Goal: Task Accomplishment & Management: Manage account settings

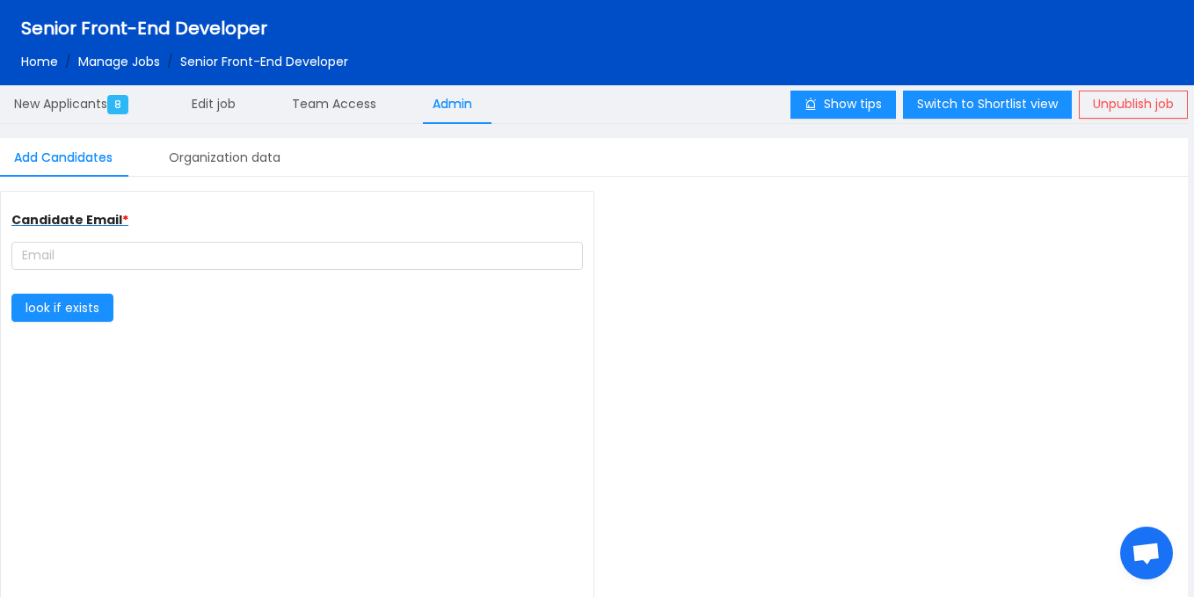
type input "complete farmer"
type input "[URL][DOMAIN_NAME]"
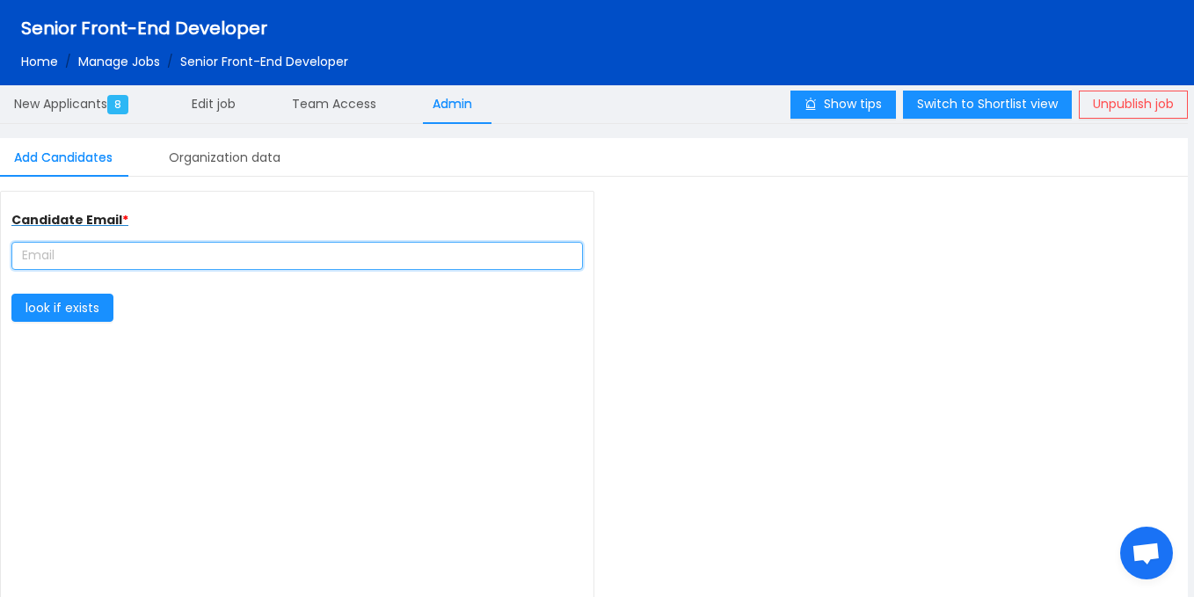
click at [91, 249] on input "text" at bounding box center [296, 256] width 571 height 28
paste input "MOHAMMEDABDULRAHMAN81@GMAIL.COM"
type input "MOHAMMEDABDULRAHMAN81@GMAIL.COM"
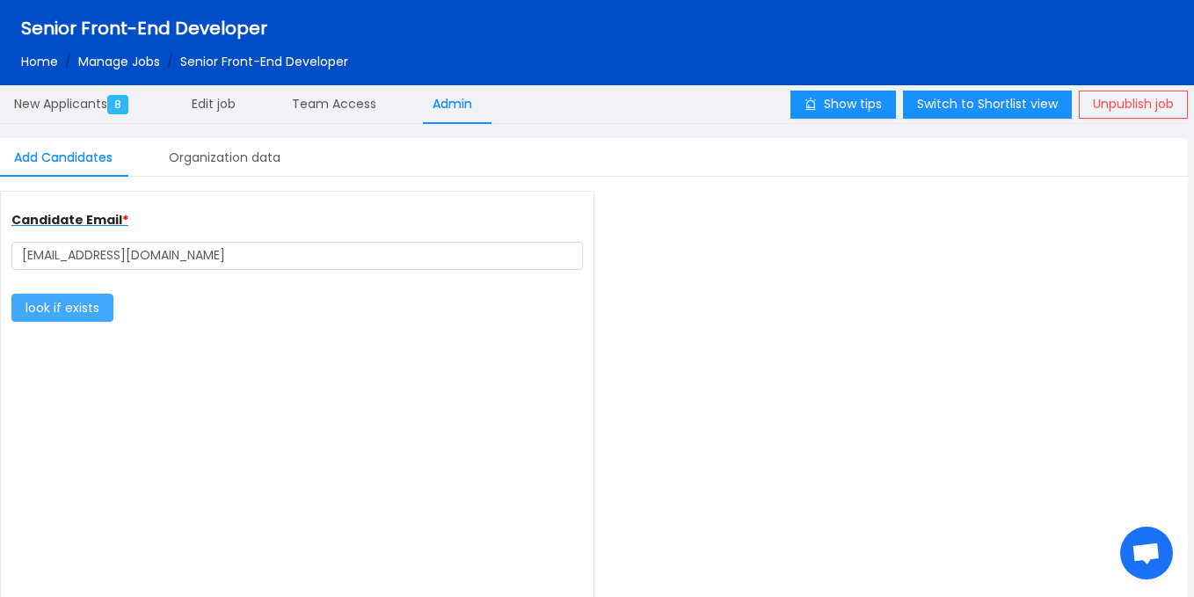
click at [94, 301] on button "look if exists" at bounding box center [62, 308] width 102 height 28
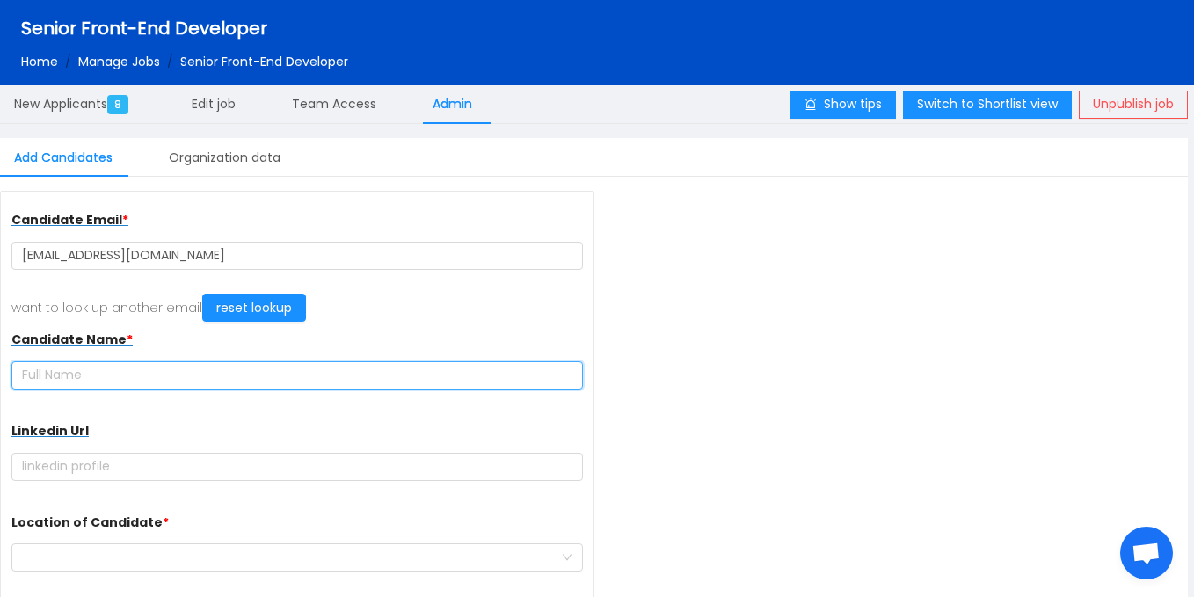
click at [194, 383] on input "text" at bounding box center [296, 375] width 571 height 28
paste input "[PERSON_NAME] [PERSON_NAME]"
type input "[PERSON_NAME] [PERSON_NAME]"
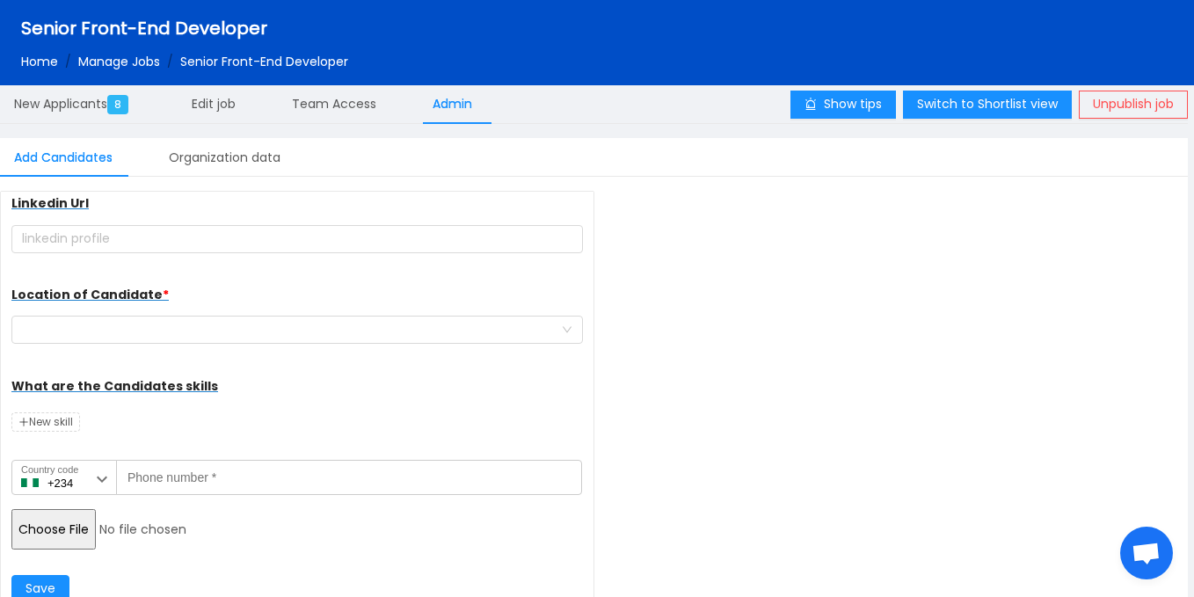
click at [11, 540] on div "Candidate Email * MOHAMMEDABDULRAHMAN81@GMAIL.COM want to look up another email…" at bounding box center [297, 300] width 593 height 673
click at [98, 481] on icon at bounding box center [101, 479] width 21 height 21
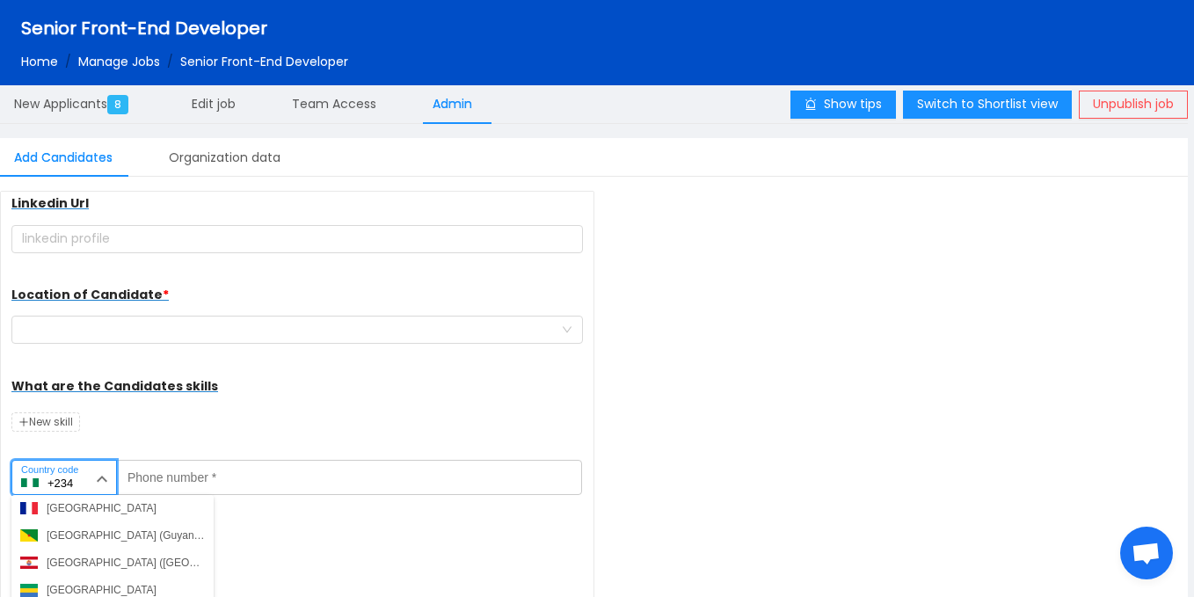
scroll to position [2098, 0]
click at [76, 590] on div "Ghana (Gaana)" at bounding box center [83, 590] width 73 height 16
type input "+233"
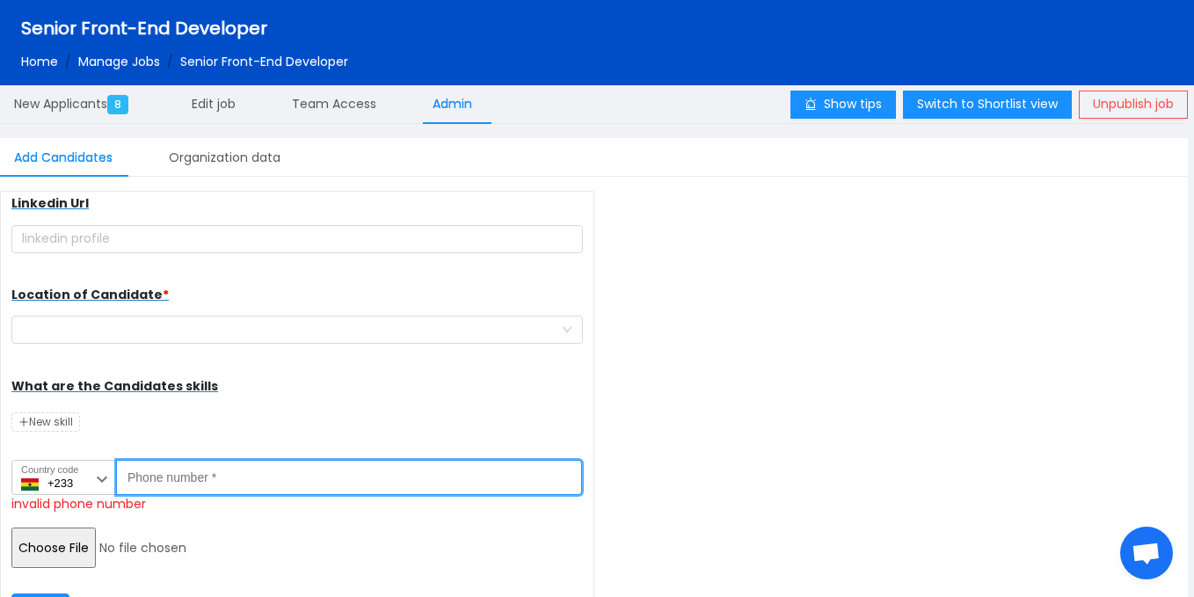
paste input "547204911"
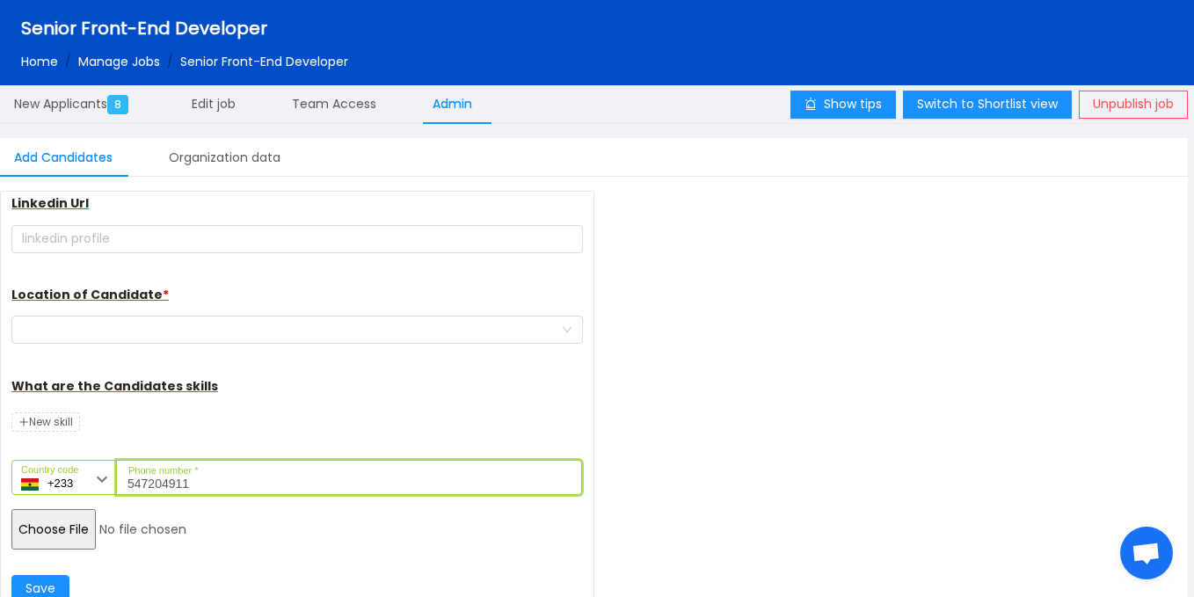
type input "547204911"
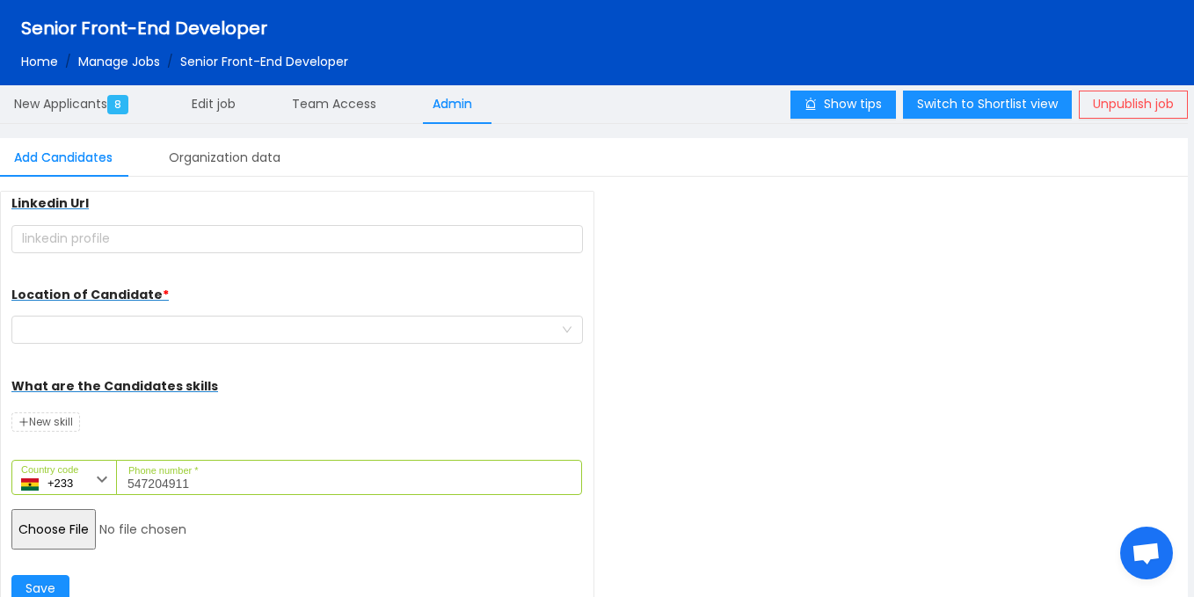
click at [76, 525] on input "file" at bounding box center [145, 529] width 269 height 40
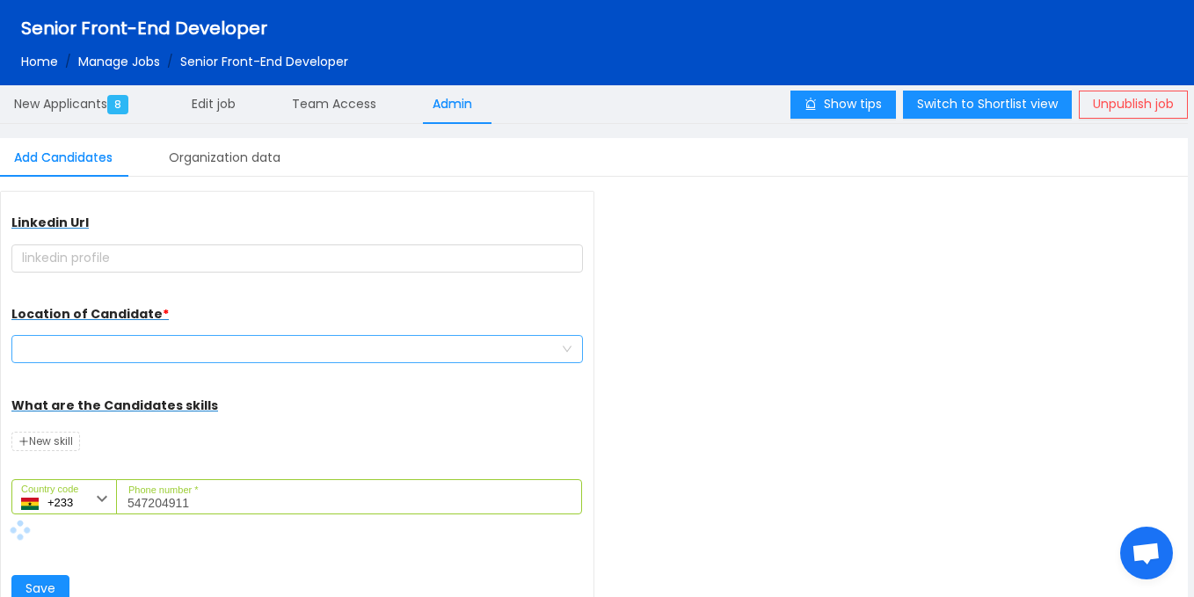
scroll to position [208, 0]
click at [213, 345] on div at bounding box center [291, 349] width 539 height 26
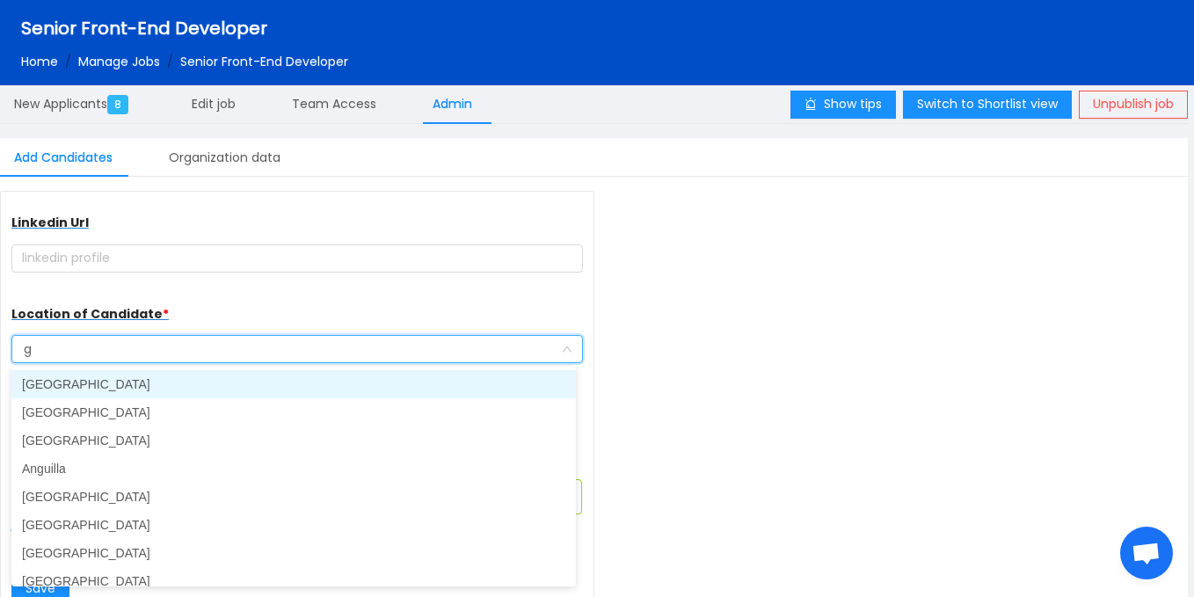
type input "gh"
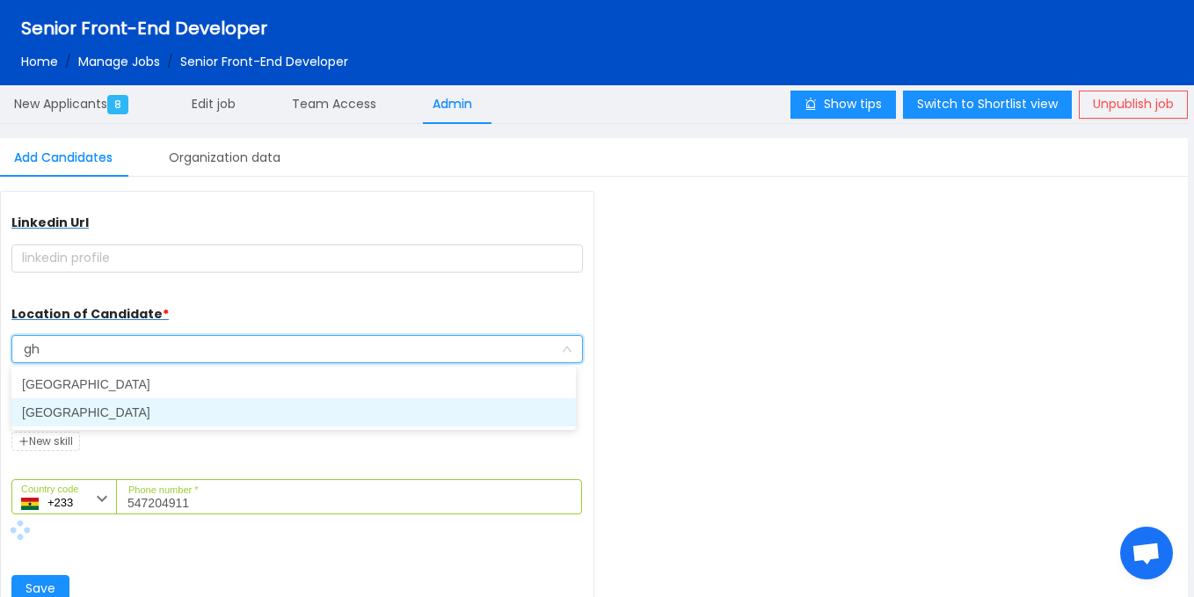
click at [114, 408] on li "[GEOGRAPHIC_DATA]" at bounding box center [293, 412] width 564 height 28
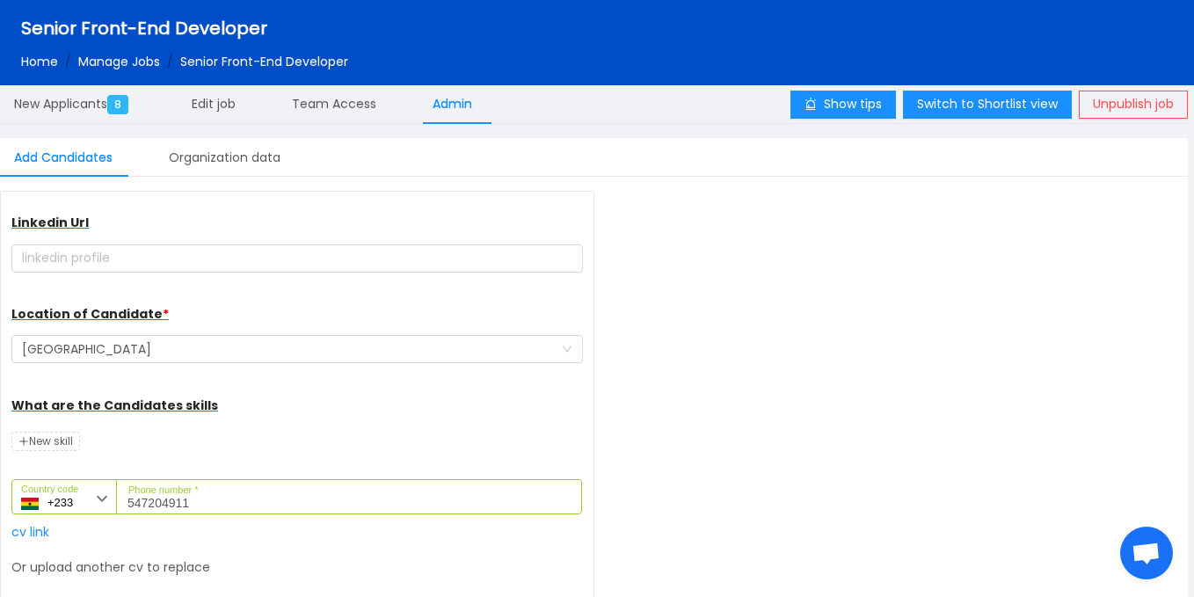
scroll to position [310, 0]
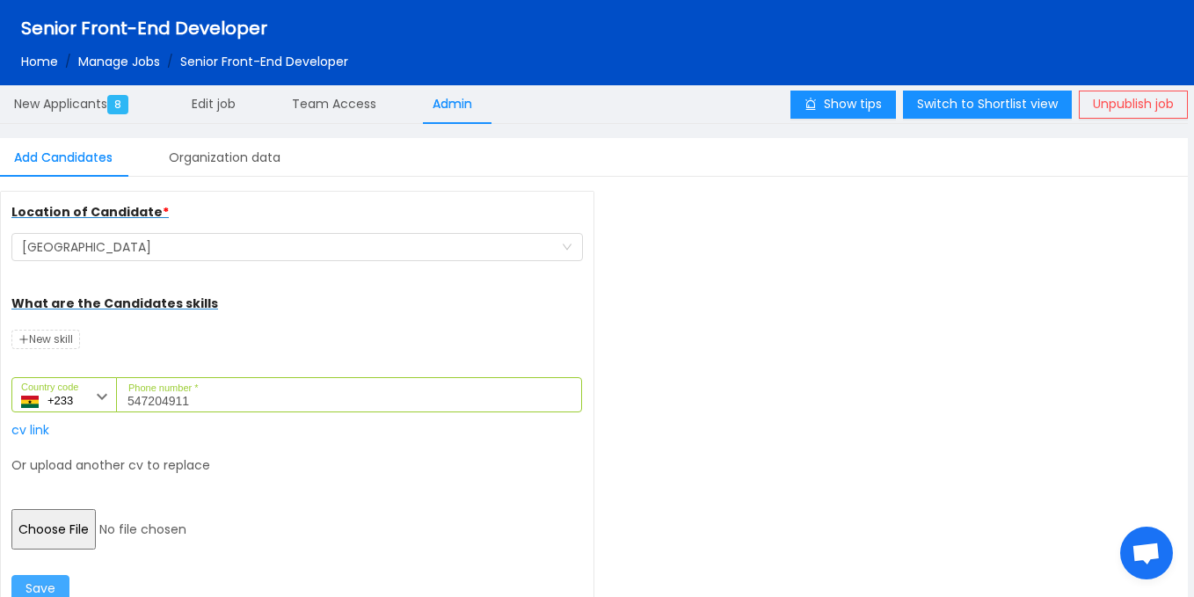
click at [23, 577] on button "Save" at bounding box center [40, 589] width 58 height 28
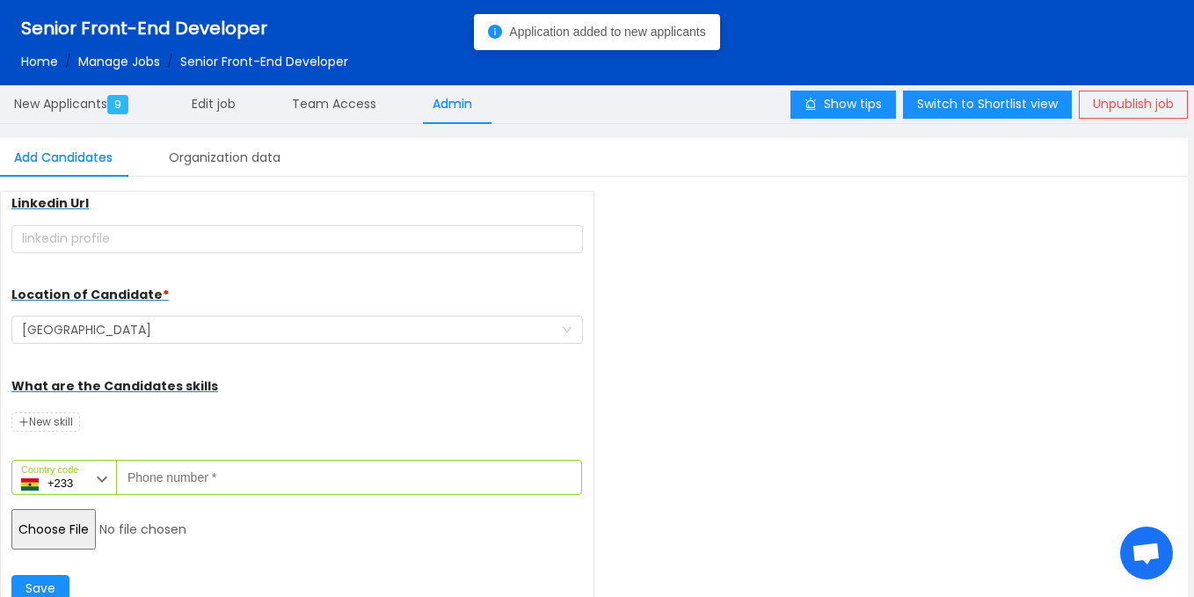
scroll to position [228, 0]
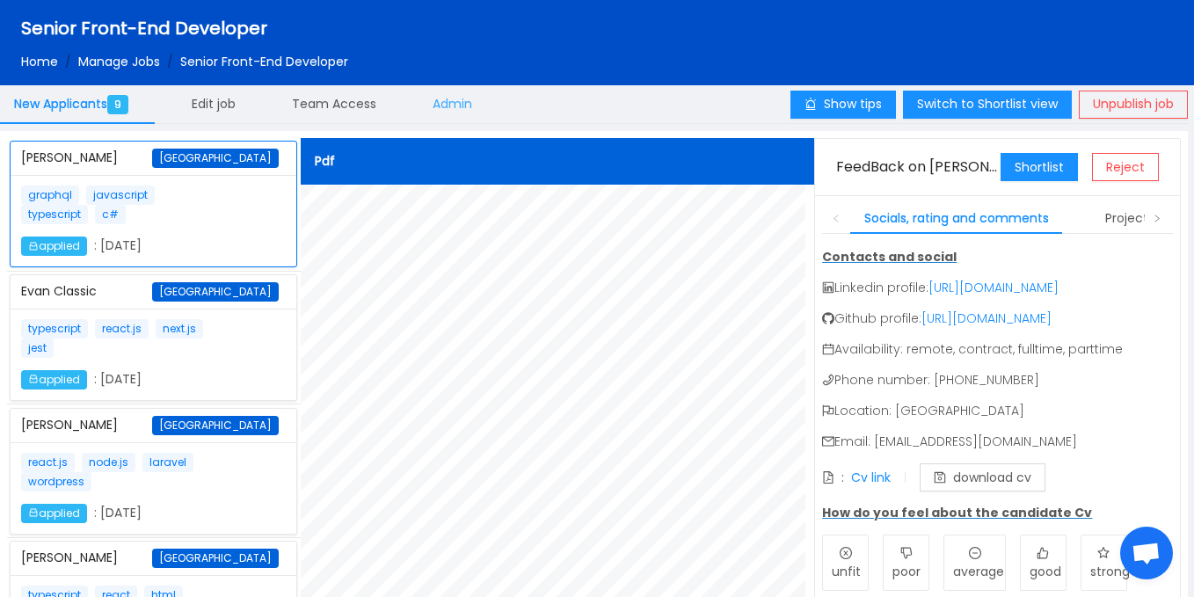
click at [456, 105] on span "Admin" at bounding box center [453, 104] width 40 height 18
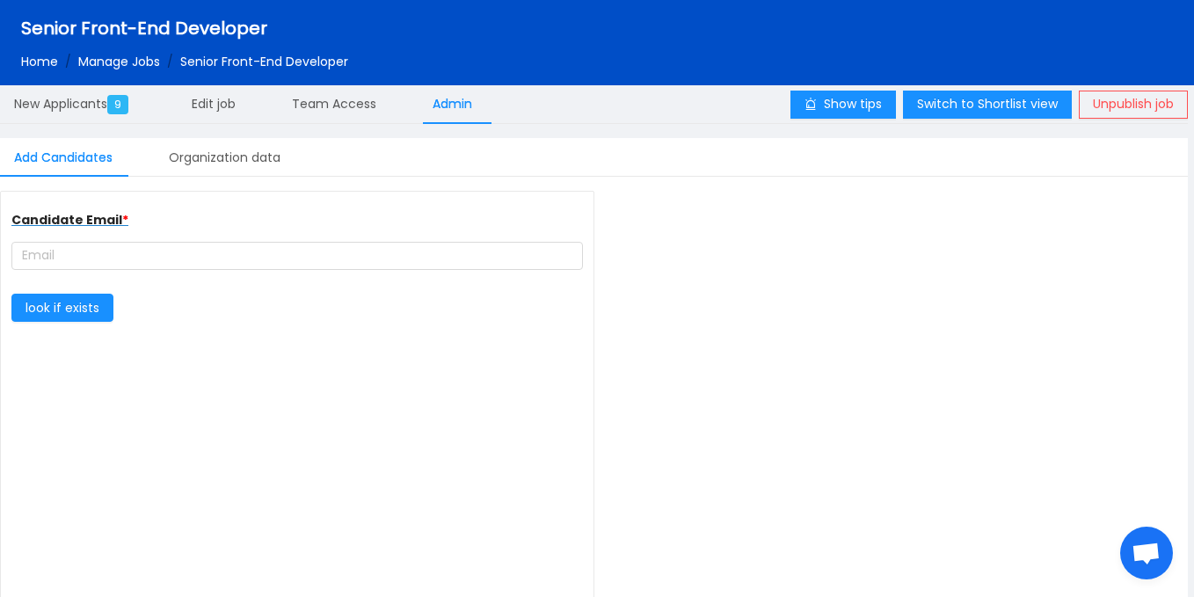
type input "complete farmer"
type input "[URL][DOMAIN_NAME]"
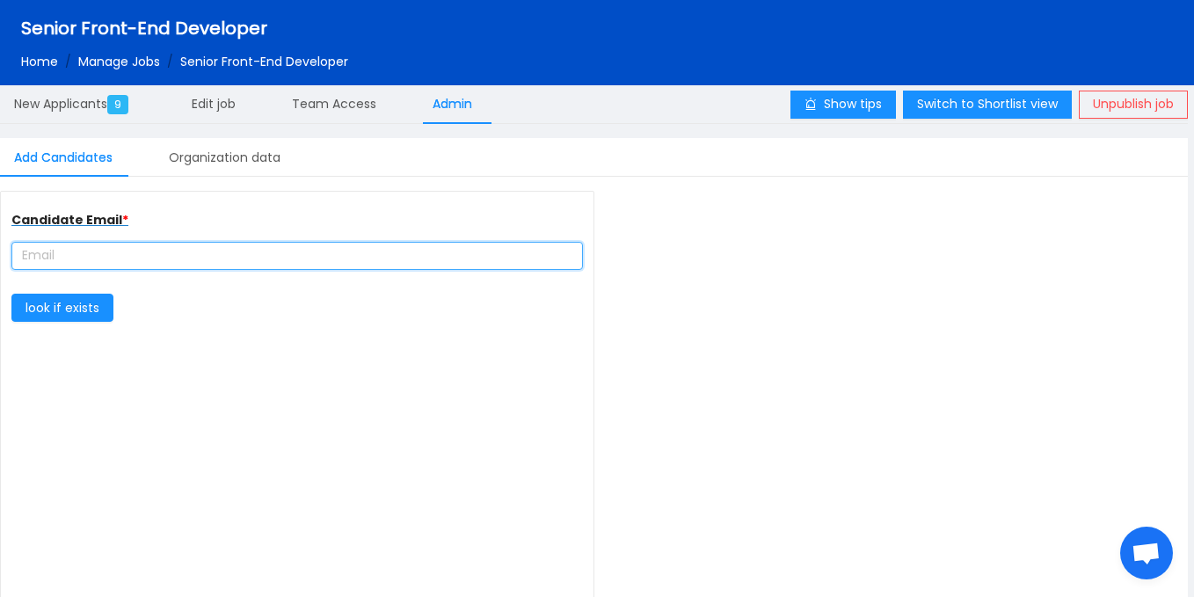
click at [196, 253] on input "text" at bounding box center [296, 256] width 571 height 28
paste input "edmond.marfo@4th-ir.com"
type input "edmond.marfo@4th-ir.com"
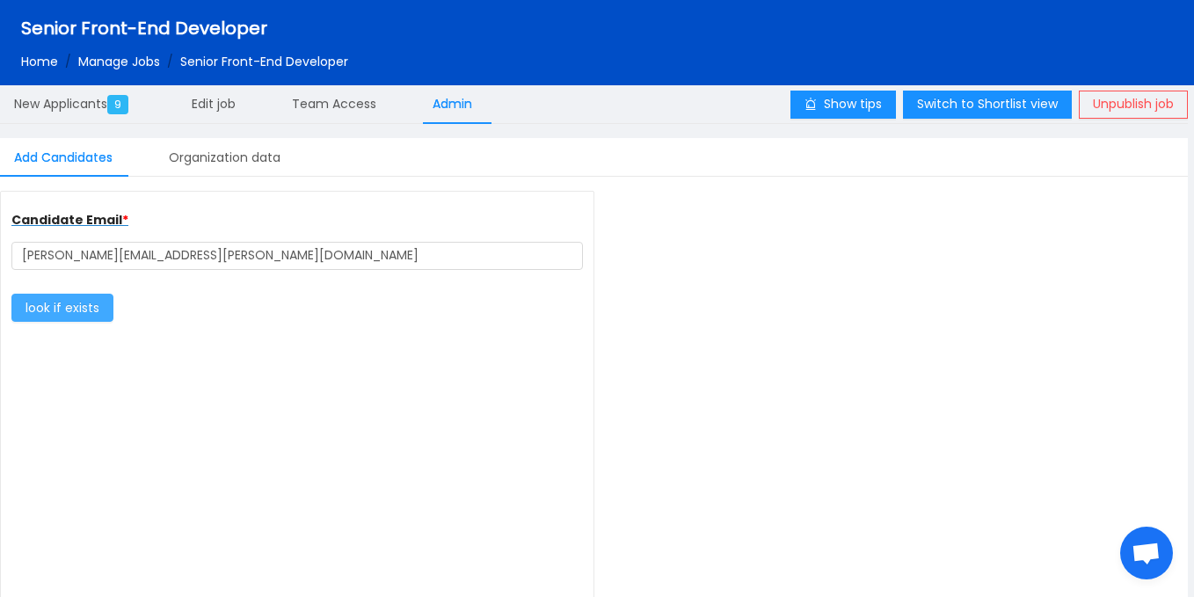
click at [90, 304] on button "look if exists" at bounding box center [62, 308] width 102 height 28
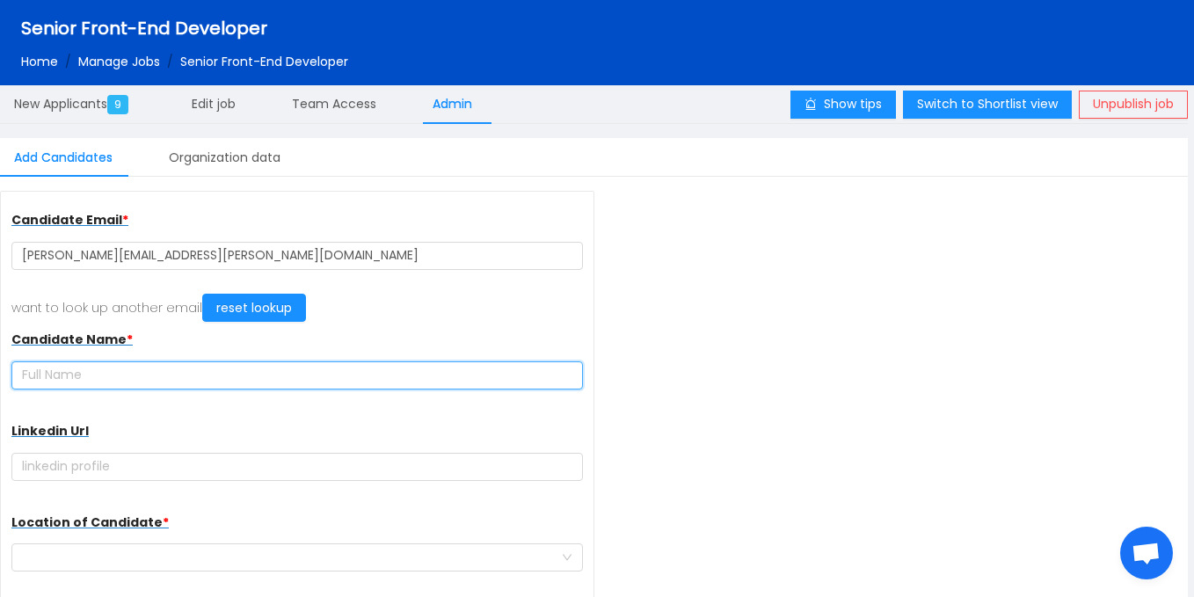
click at [215, 376] on input "text" at bounding box center [296, 375] width 571 height 28
paste input "[PERSON_NAME]"
type input "[PERSON_NAME]"
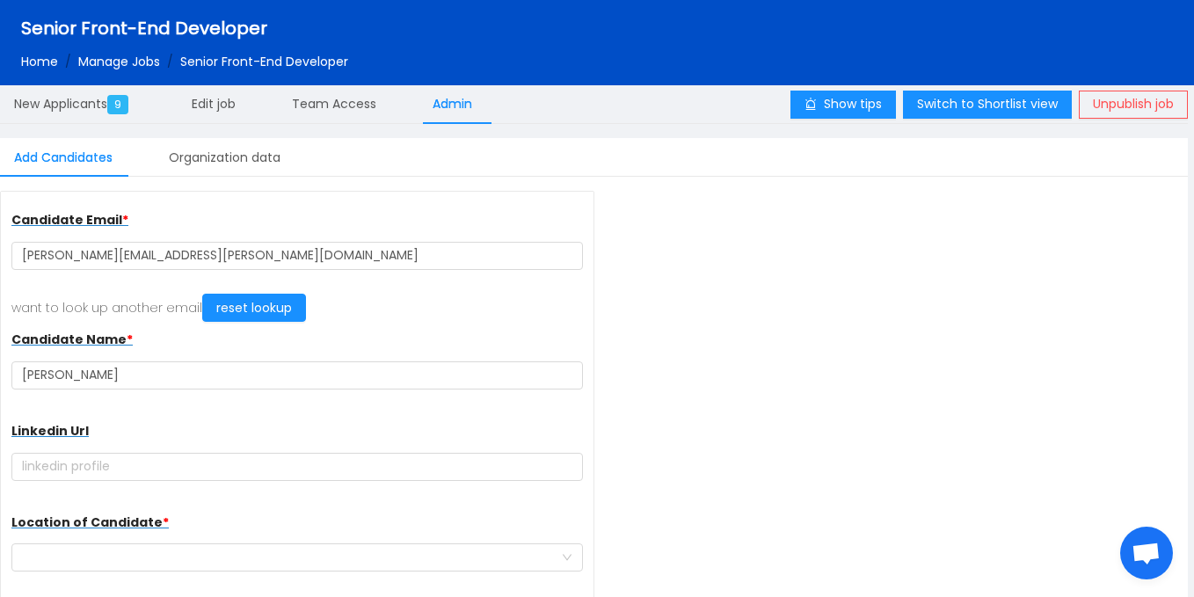
click at [590, 300] on div "Candidate Email * edmond.marfo@4th-ir.com want to look up another email reset l…" at bounding box center [297, 414] width 594 height 447
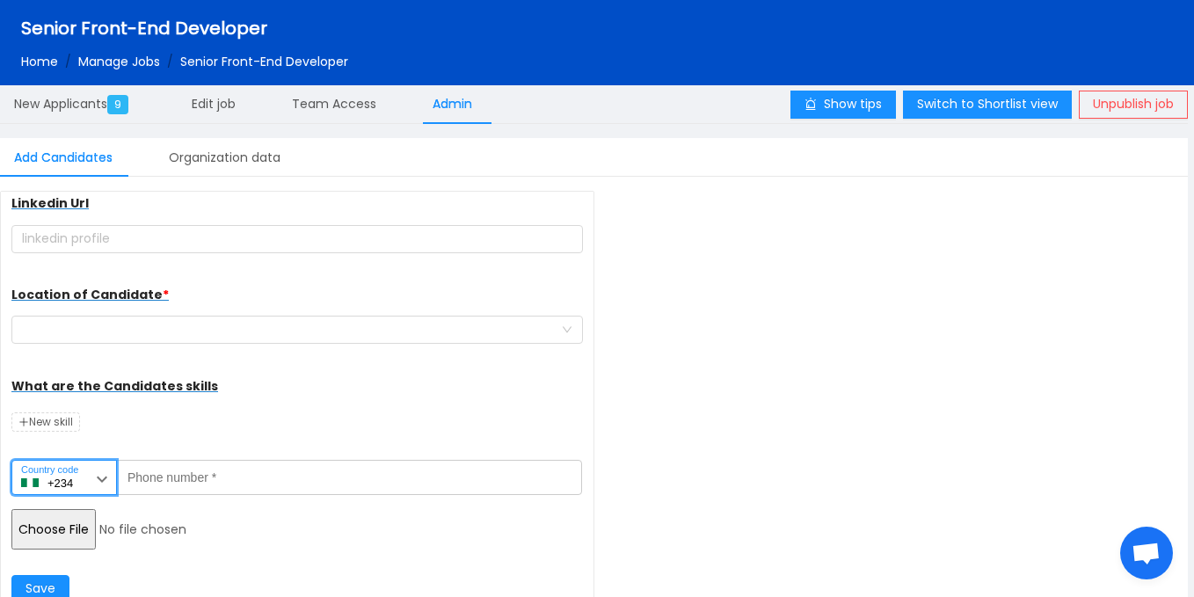
click at [85, 476] on input "+234" at bounding box center [63, 477] width 105 height 35
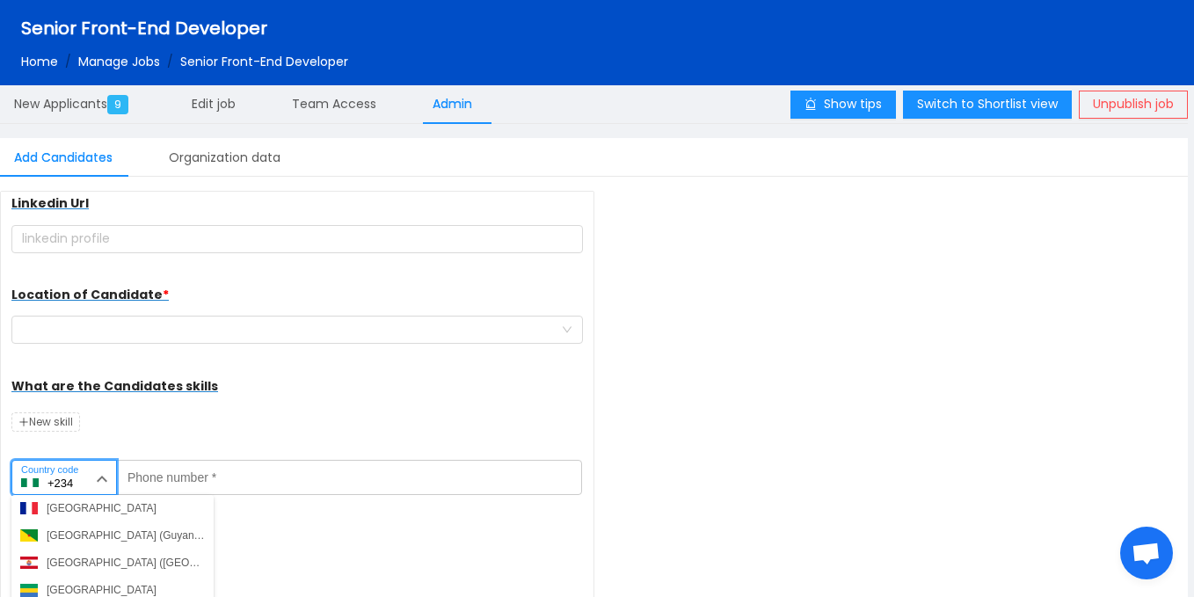
scroll to position [2098, 0]
click at [77, 580] on button "Ghana (Gaana)" at bounding box center [112, 590] width 202 height 26
type input "+233"
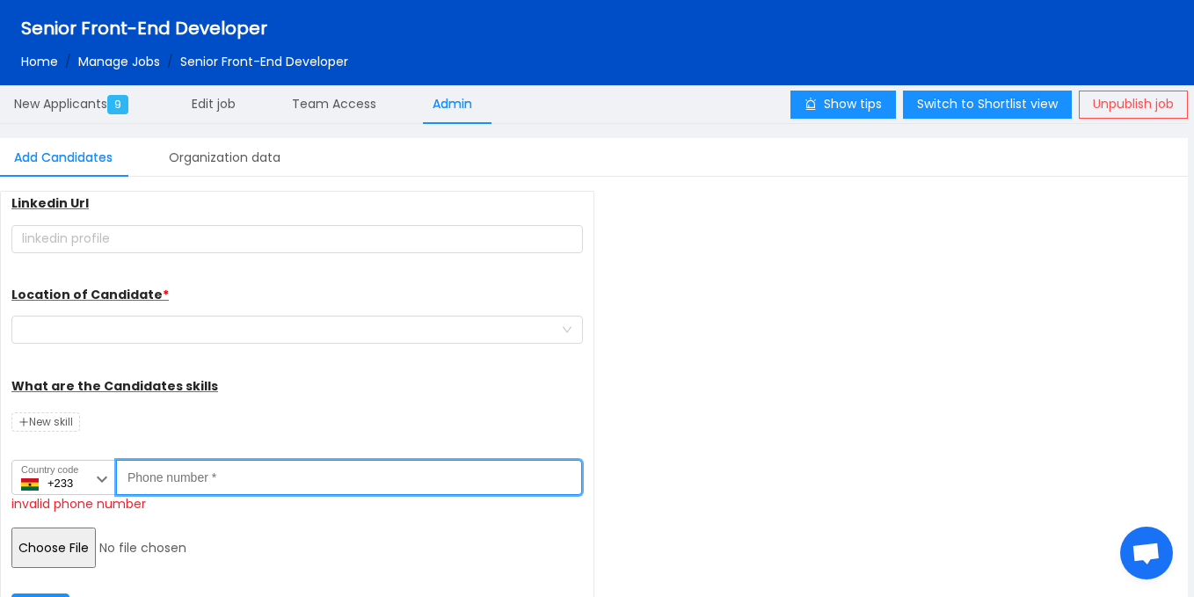
paste input "050 680 5344"
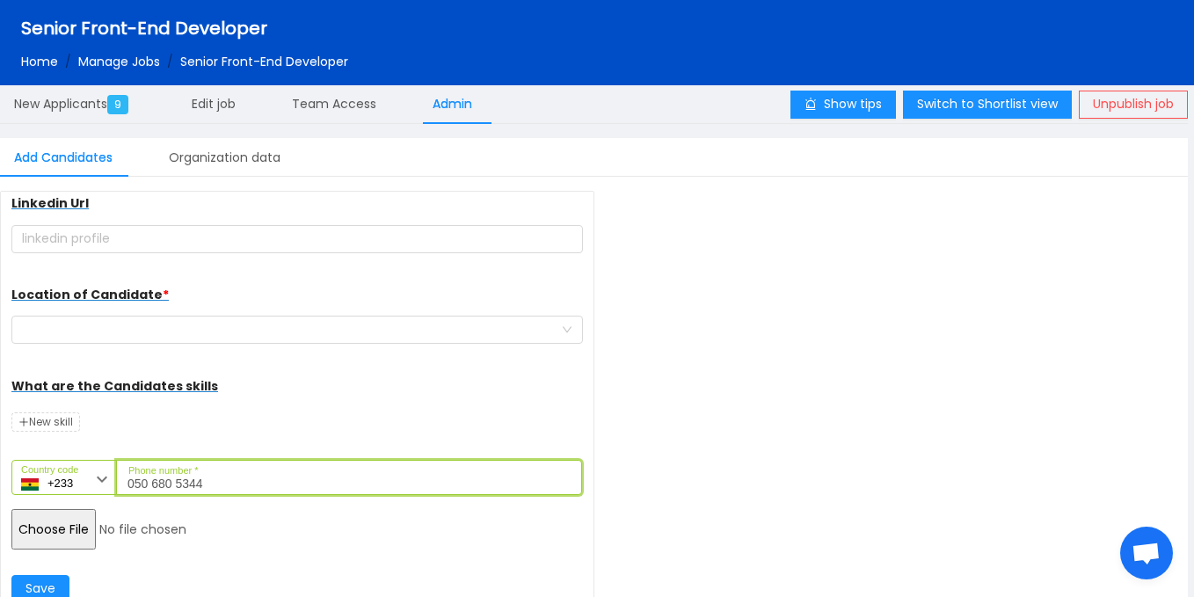
type input "050 680 5344"
click at [40, 539] on input "file" at bounding box center [145, 529] width 269 height 40
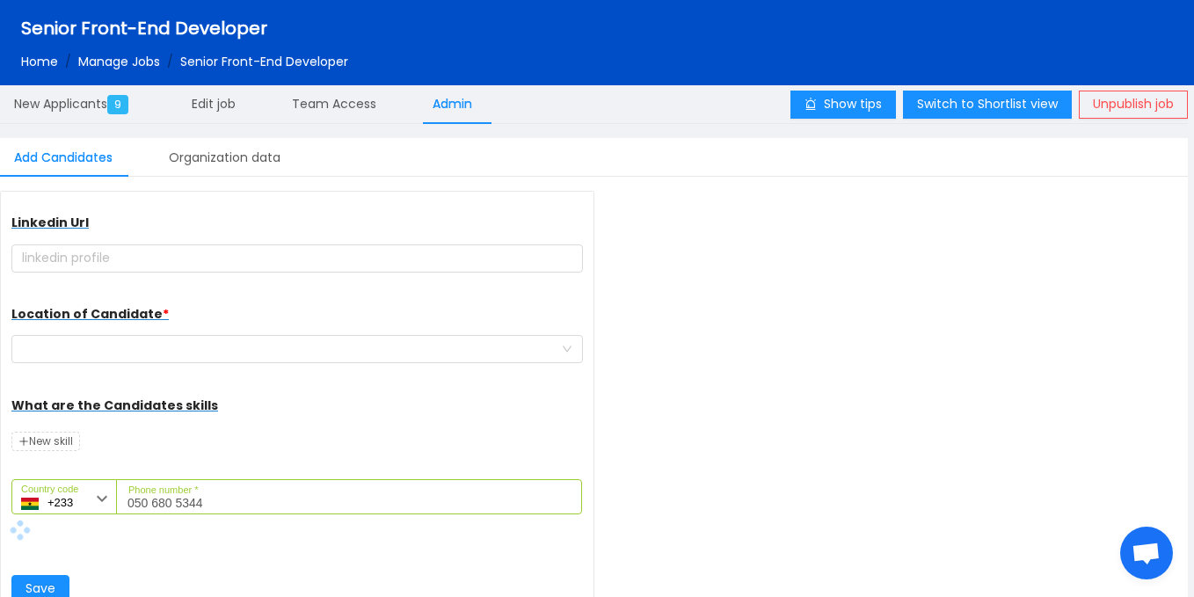
scroll to position [208, 0]
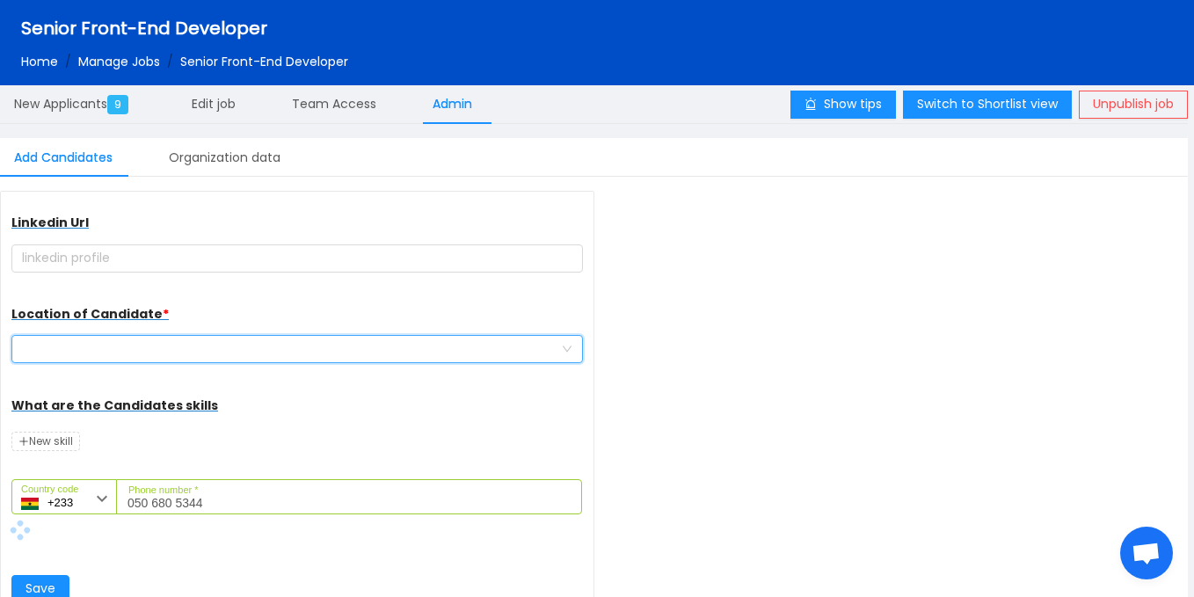
click at [258, 351] on div at bounding box center [291, 349] width 539 height 26
type input "gh"
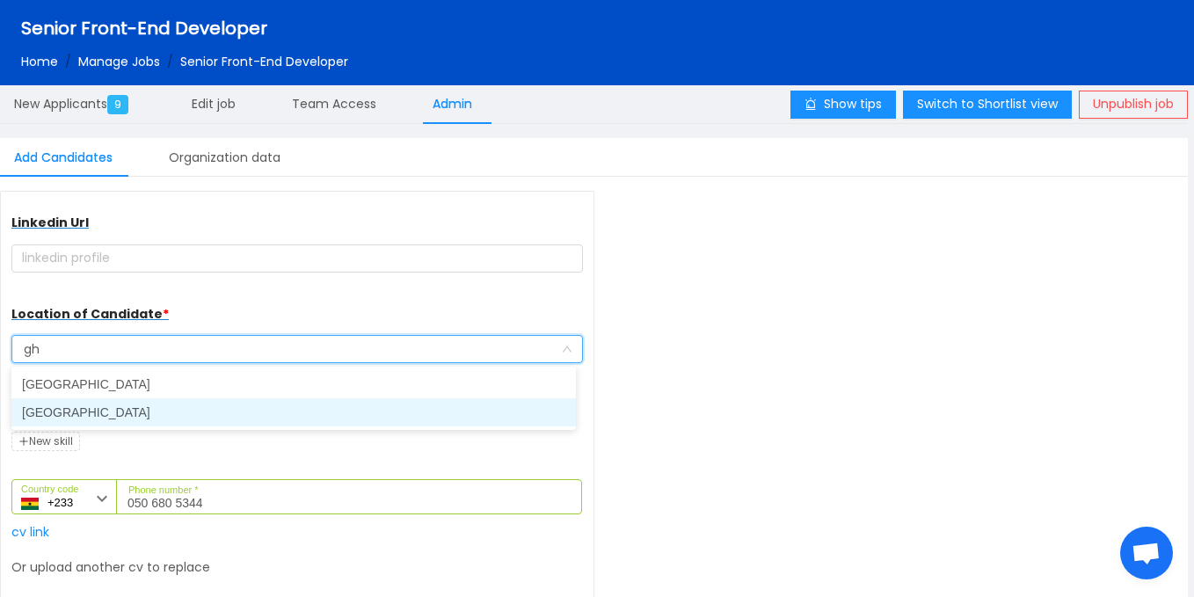
click at [185, 406] on li "[GEOGRAPHIC_DATA]" at bounding box center [293, 412] width 564 height 28
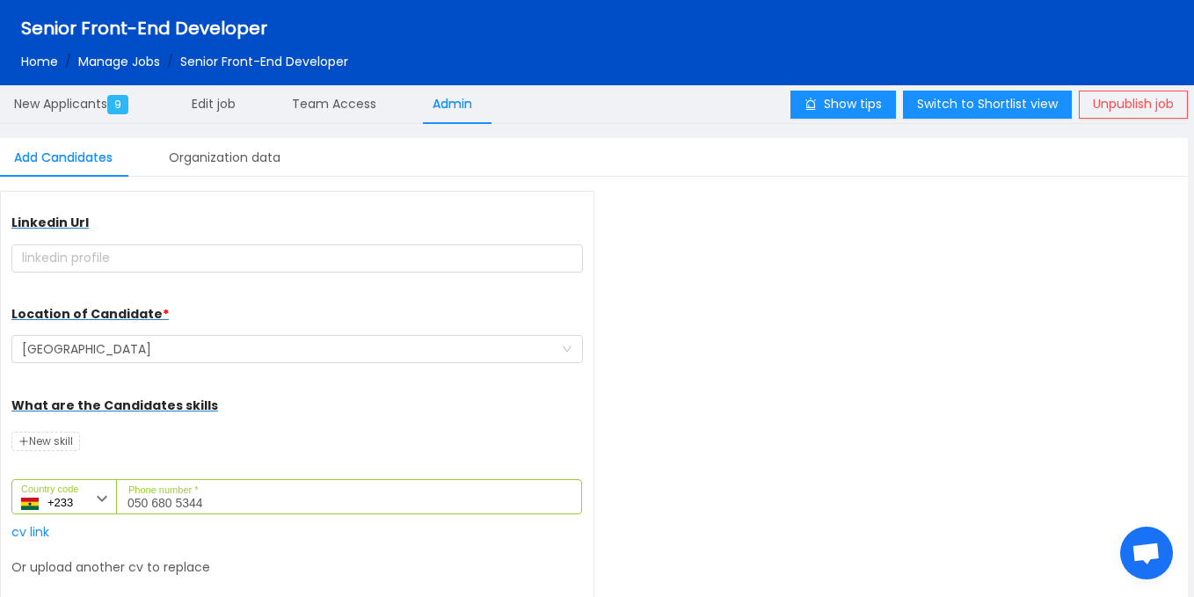
scroll to position [310, 0]
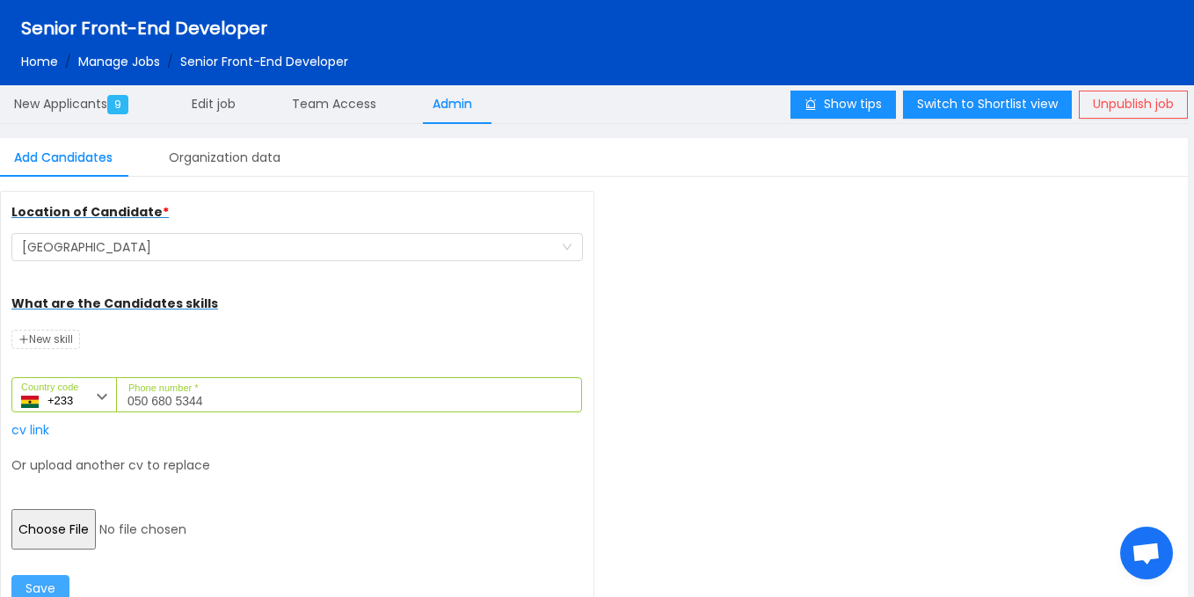
click at [45, 590] on button "Save" at bounding box center [40, 589] width 58 height 28
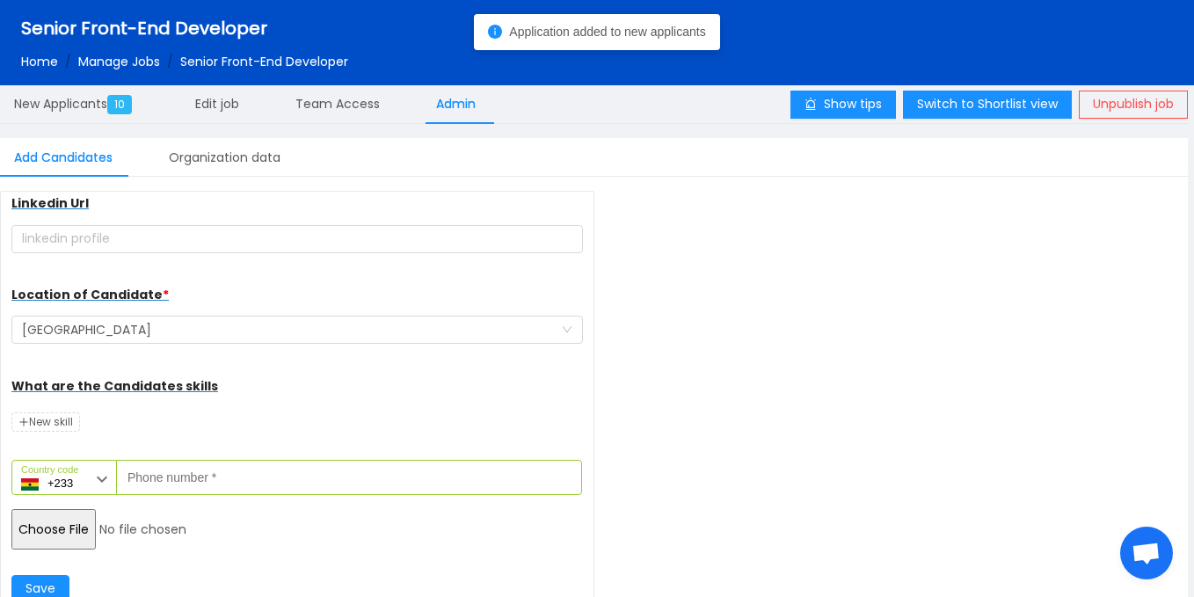
scroll to position [228, 0]
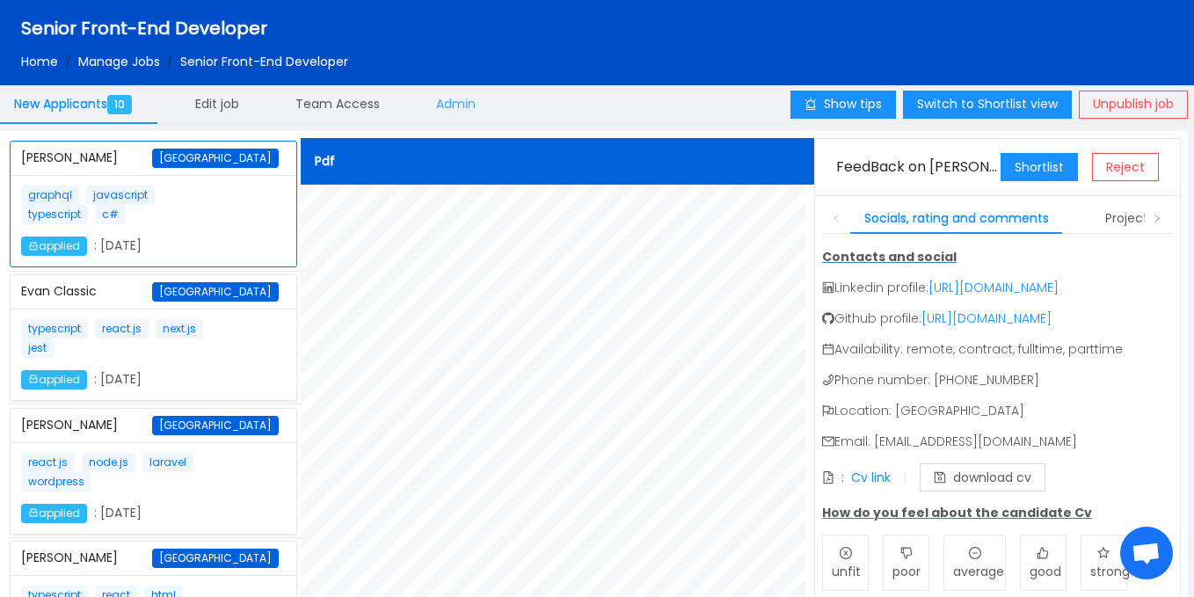
click at [455, 99] on span "Admin" at bounding box center [456, 104] width 40 height 18
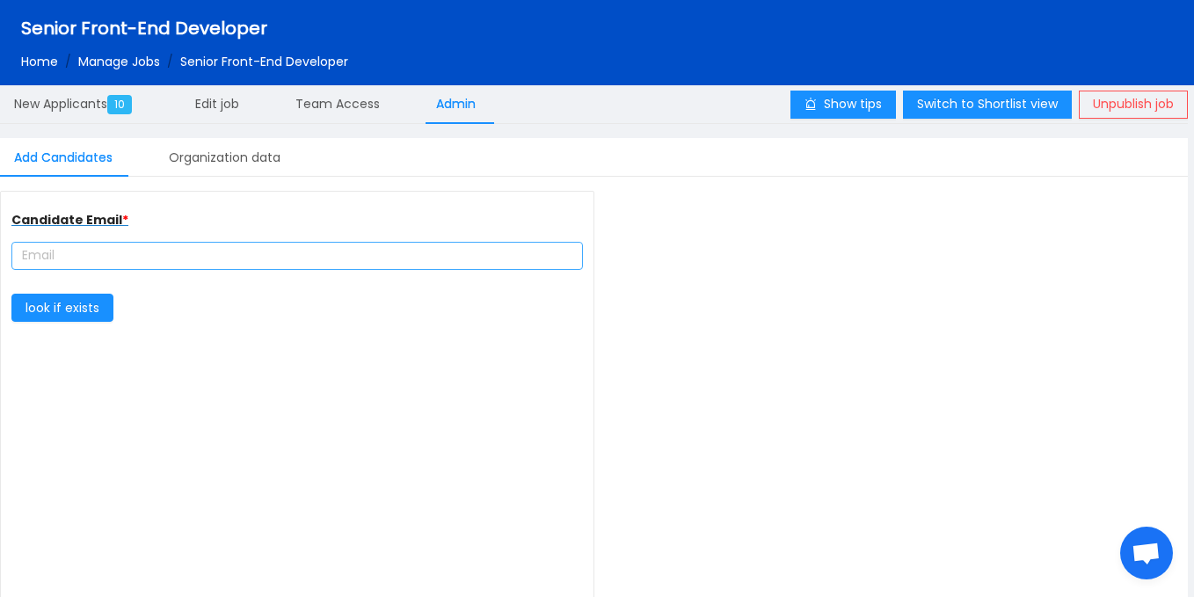
type input "complete farmer"
type input "[URL][DOMAIN_NAME]"
click at [213, 258] on input "text" at bounding box center [296, 256] width 571 height 28
paste input "[EMAIL_ADDRESS][DOMAIN_NAME]"
type input "[EMAIL_ADDRESS][DOMAIN_NAME]"
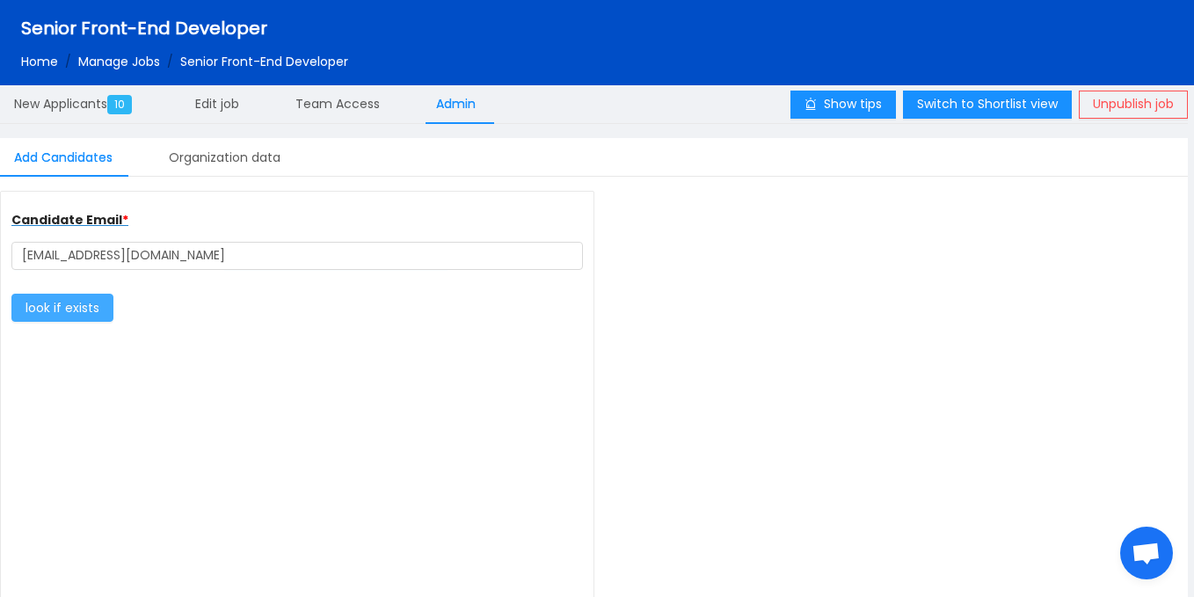
click at [62, 319] on button "look if exists" at bounding box center [62, 308] width 102 height 28
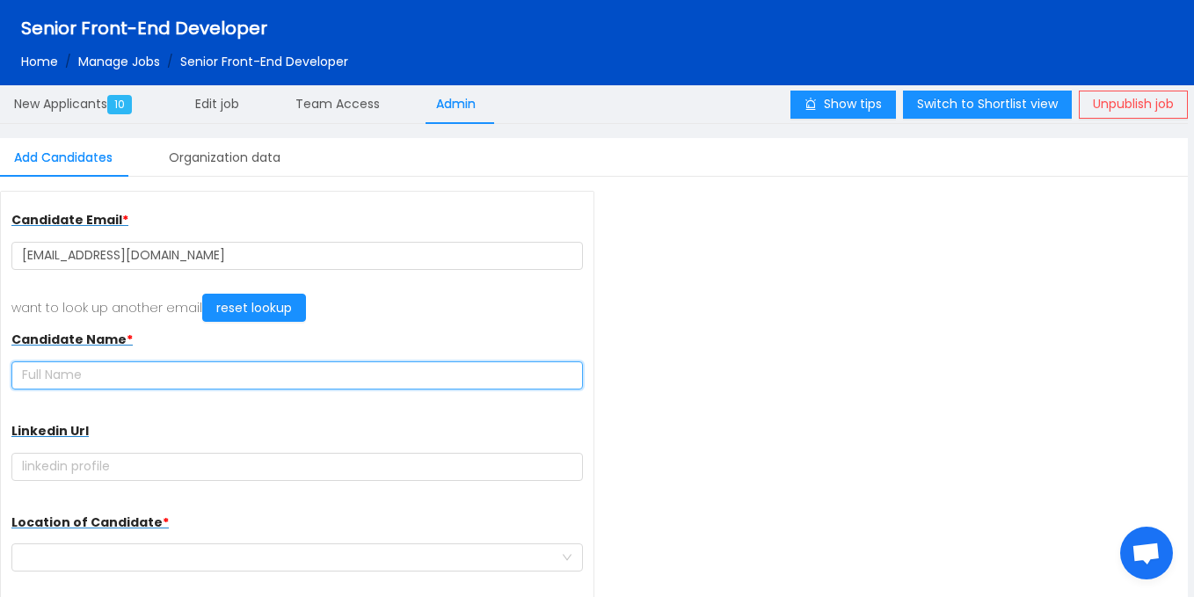
click at [356, 383] on input "text" at bounding box center [296, 375] width 571 height 28
paste input "[PERSON_NAME]"
type input "[PERSON_NAME]"
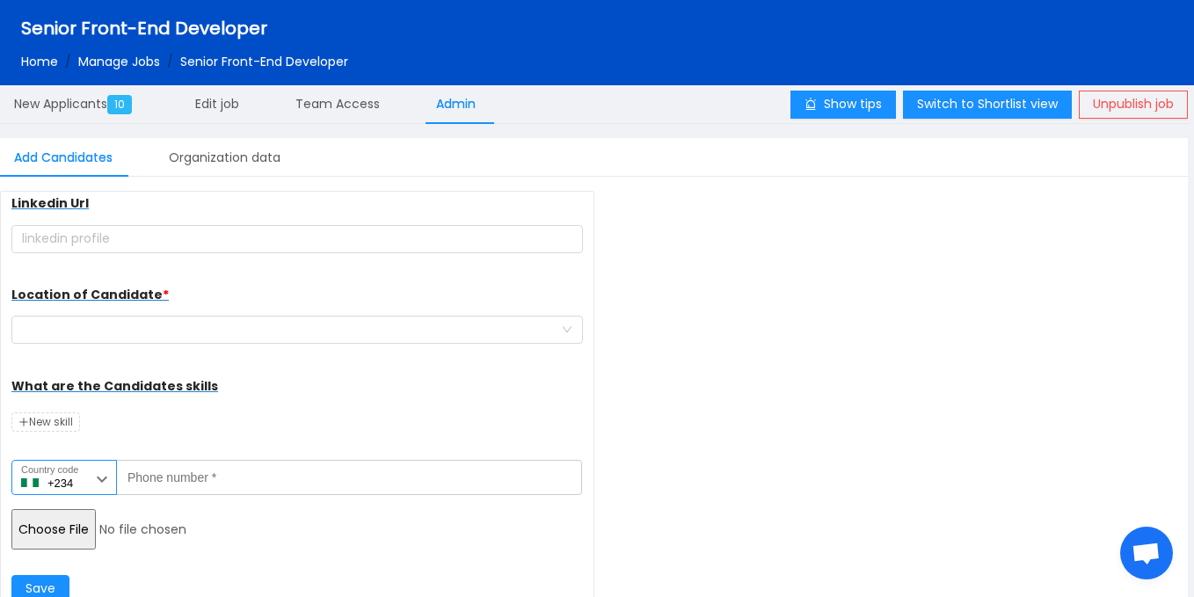
click at [85, 482] on input "+234" at bounding box center [63, 477] width 105 height 35
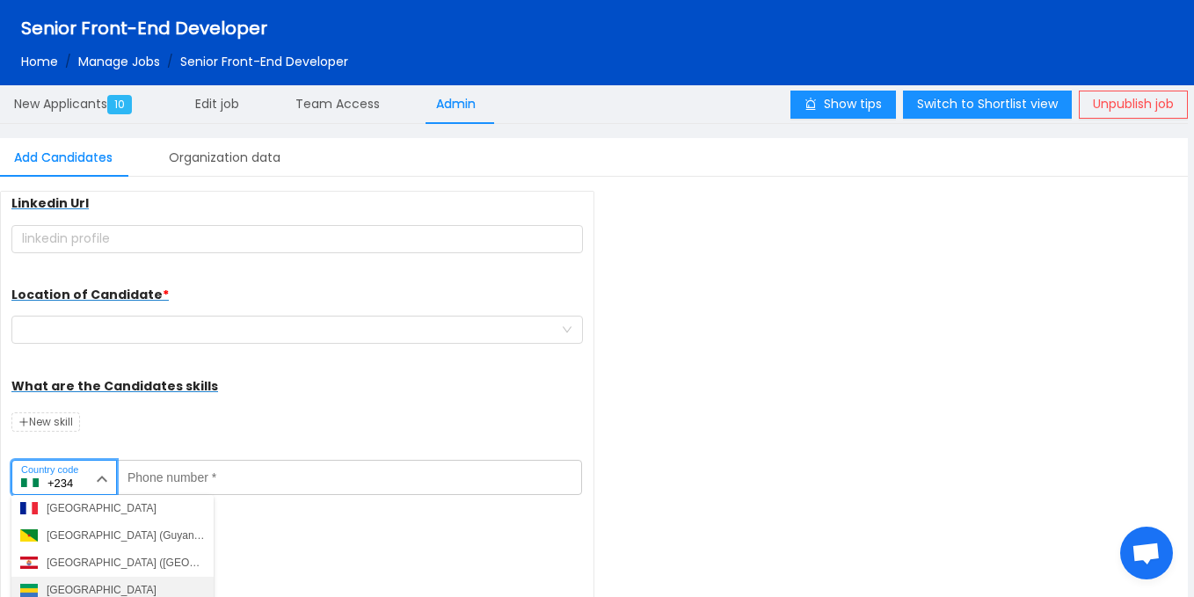
scroll to position [2098, 0]
click at [86, 589] on div "Ghana (Gaana)" at bounding box center [83, 590] width 73 height 16
type input "+233"
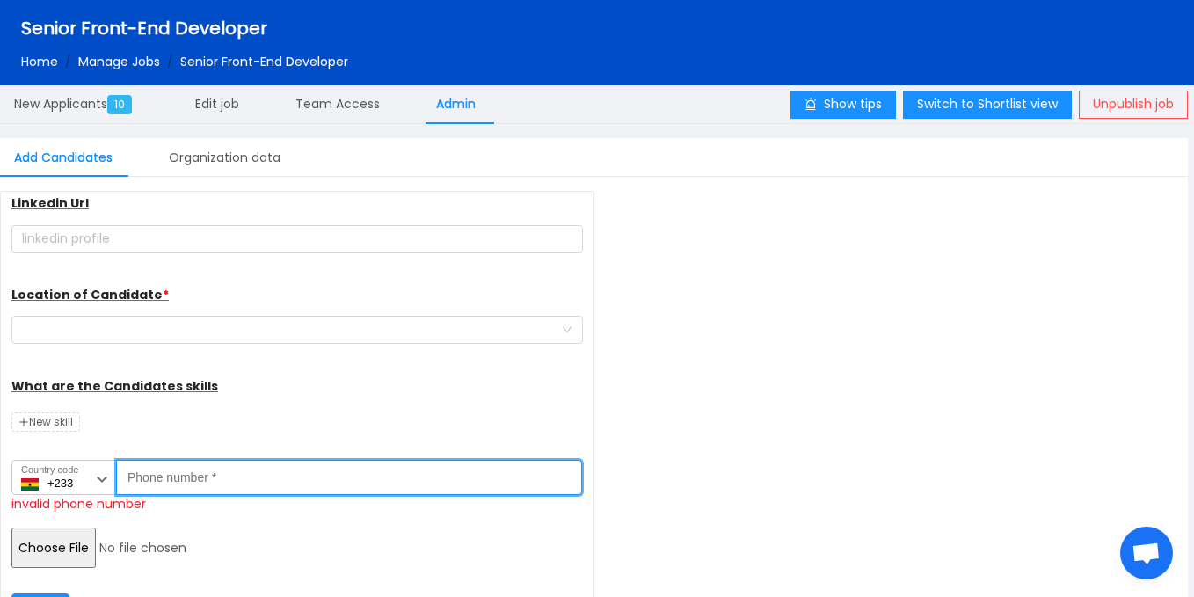
paste input "201270164"
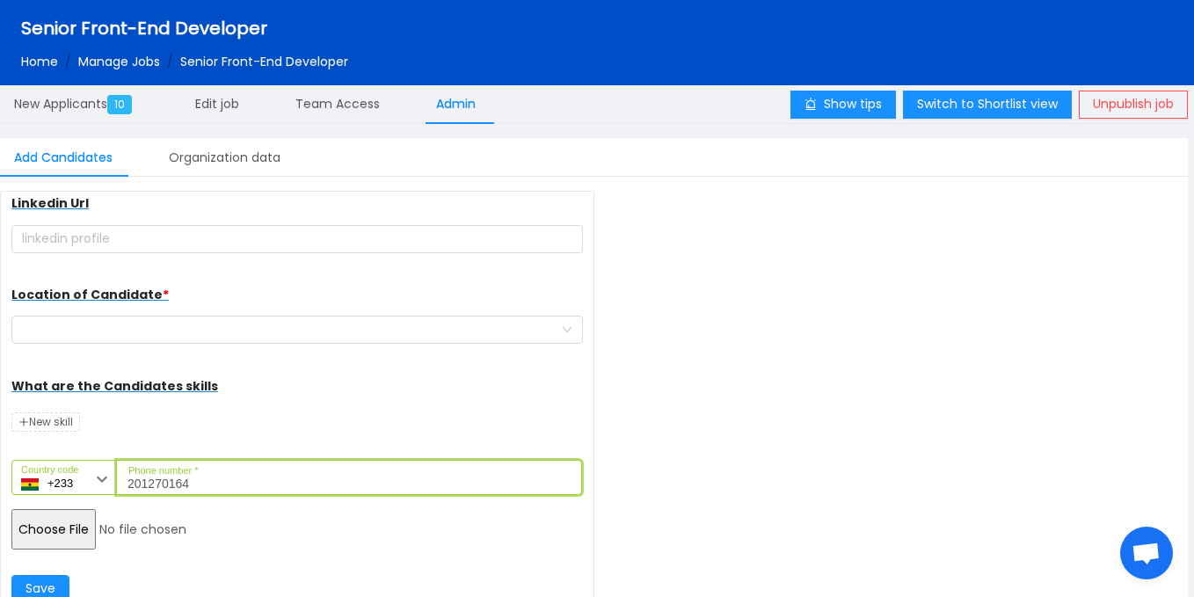
type input "201270164"
click at [69, 529] on input "file" at bounding box center [145, 529] width 269 height 40
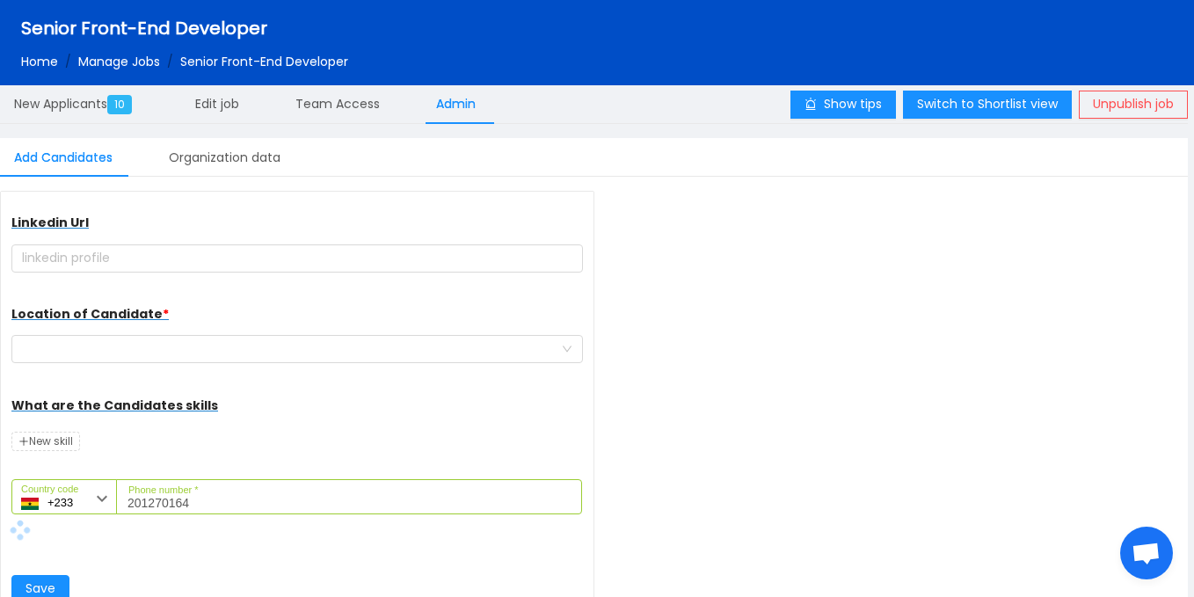
scroll to position [208, 0]
click at [210, 357] on div at bounding box center [291, 349] width 539 height 26
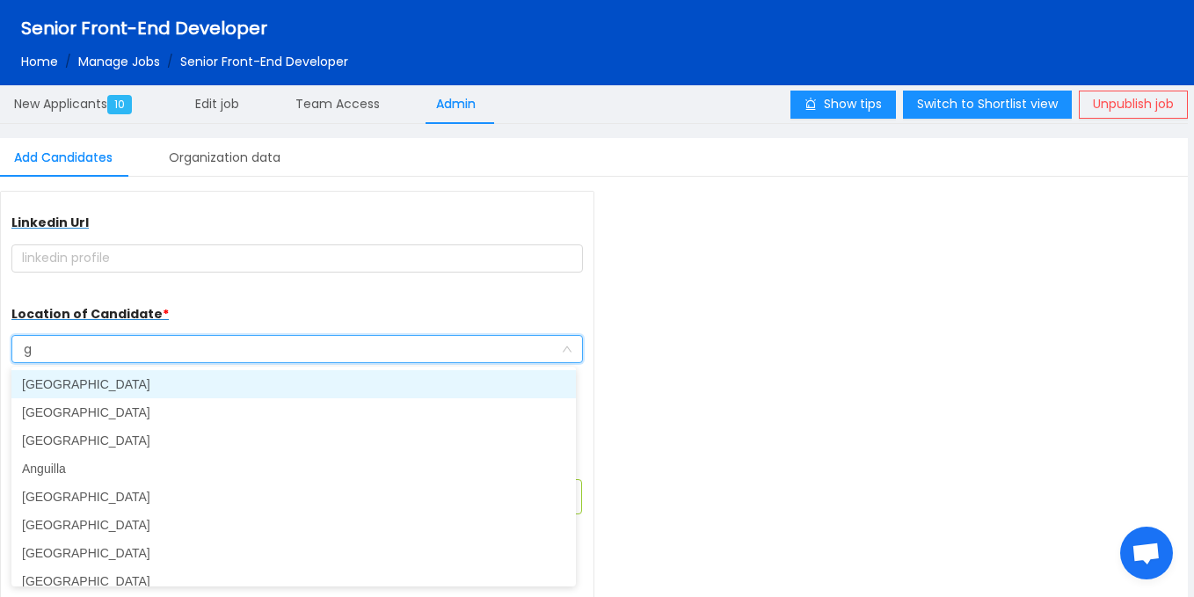
type input "gh"
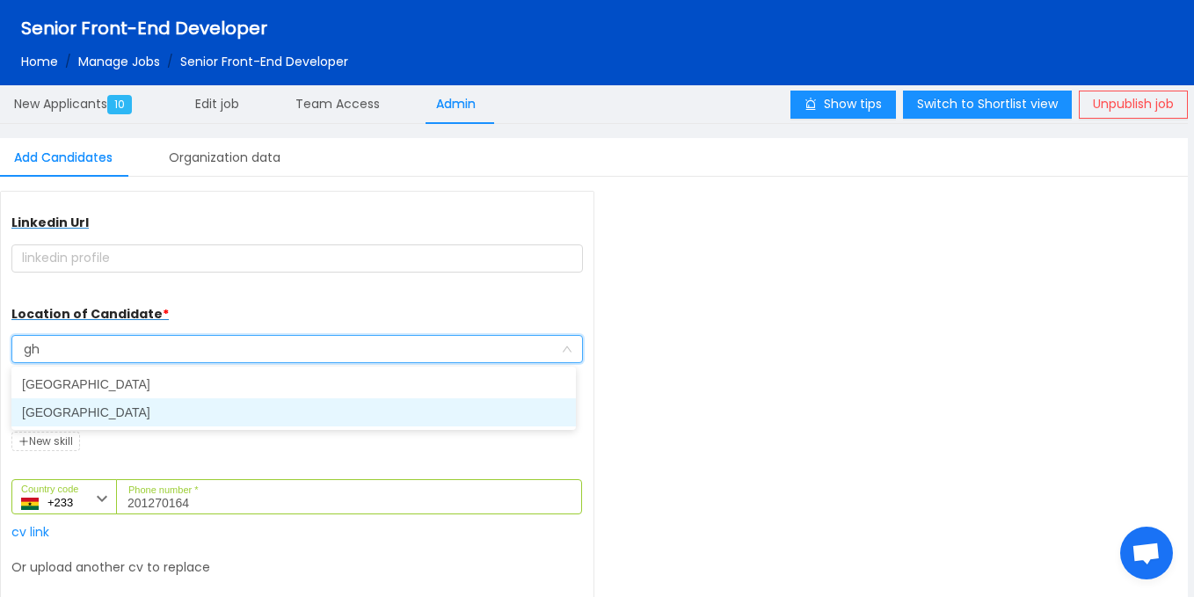
click at [162, 413] on li "[GEOGRAPHIC_DATA]" at bounding box center [293, 412] width 564 height 28
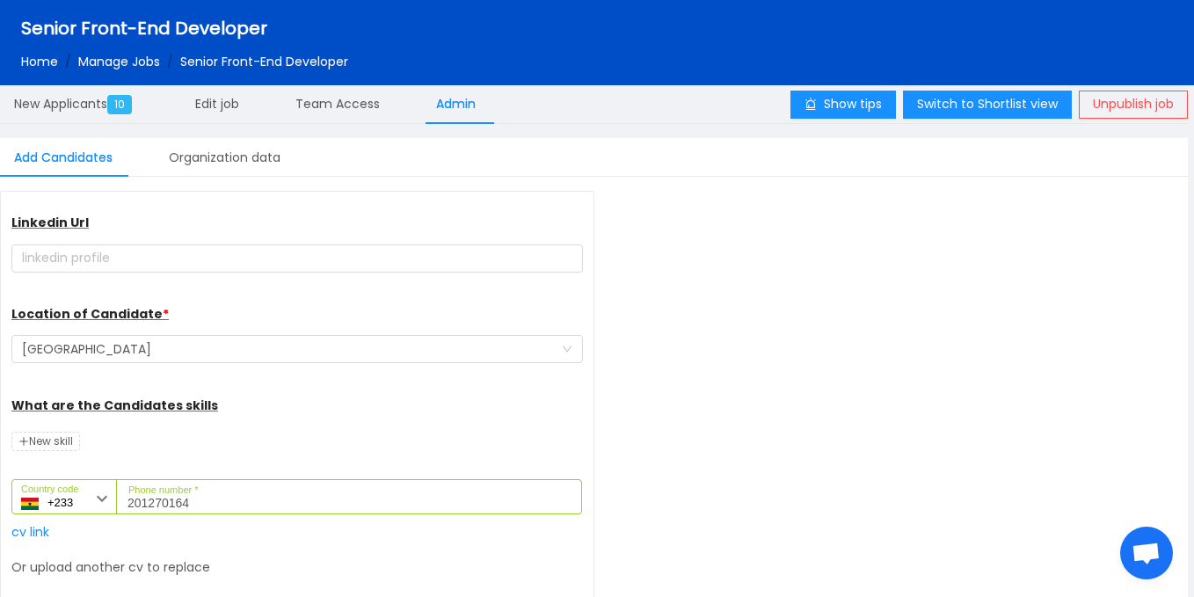
scroll to position [310, 0]
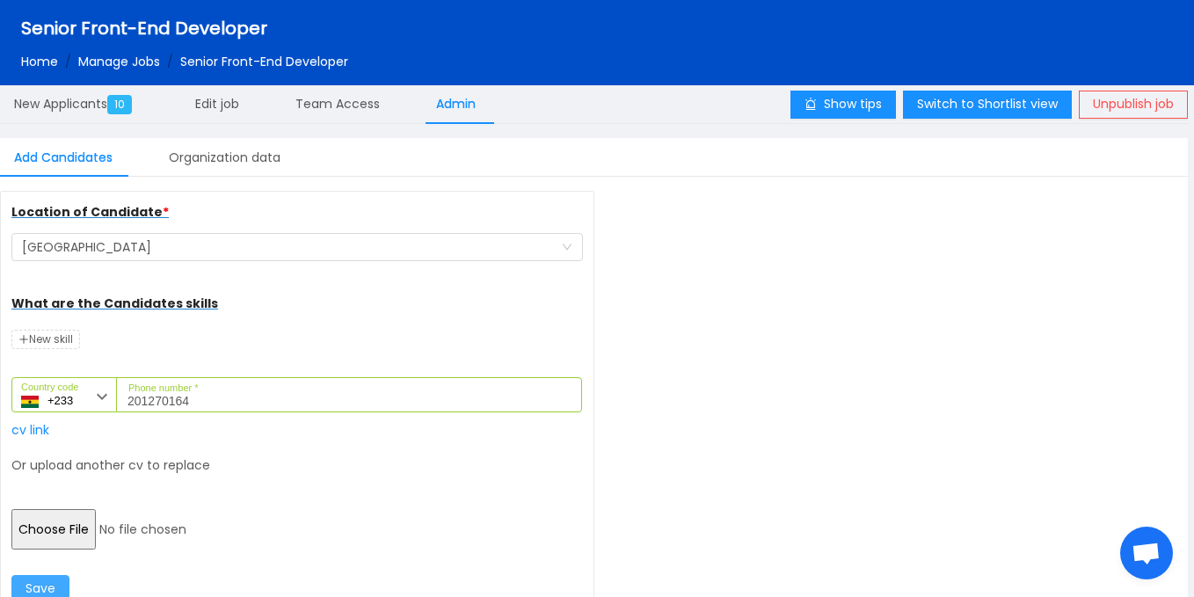
click at [63, 593] on button "Save" at bounding box center [40, 589] width 58 height 28
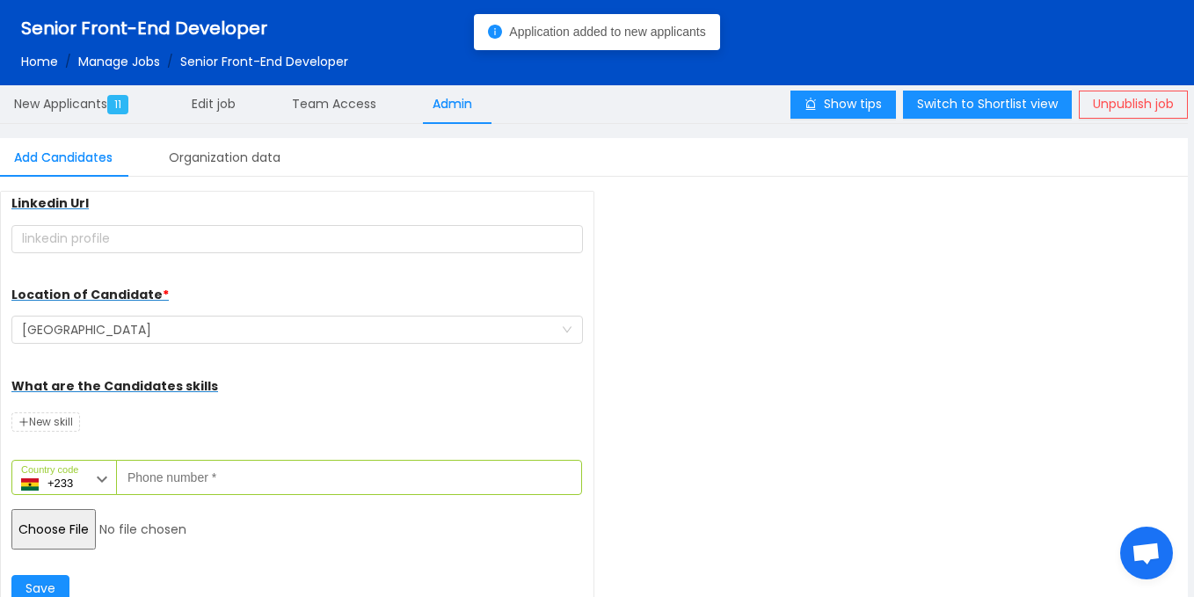
scroll to position [228, 0]
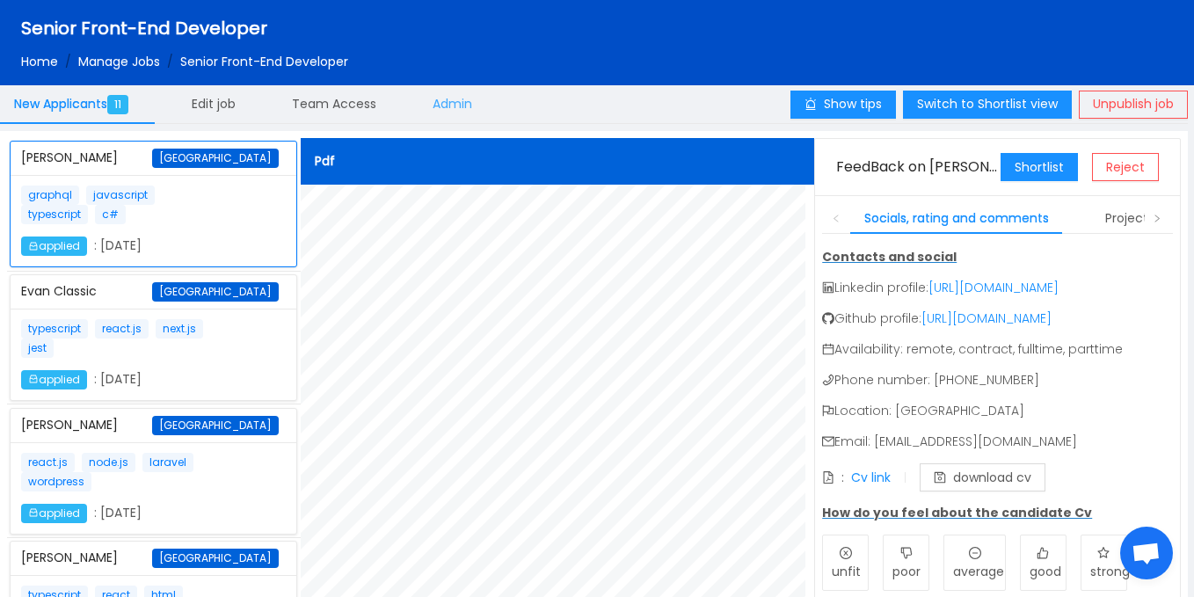
click at [454, 111] on span "Admin" at bounding box center [453, 104] width 40 height 18
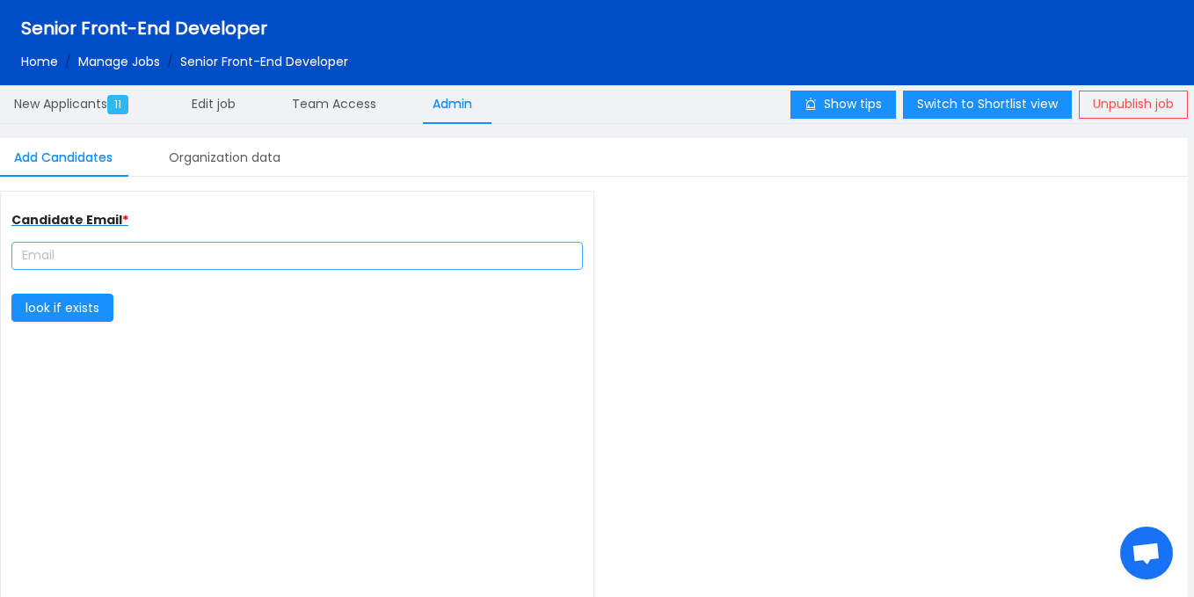
type input "complete farmer"
type input "[URL][DOMAIN_NAME]"
click at [185, 262] on input "text" at bounding box center [296, 256] width 571 height 28
paste input "uvclassic@gmail.com"
type input "uvclassic@gmail.com"
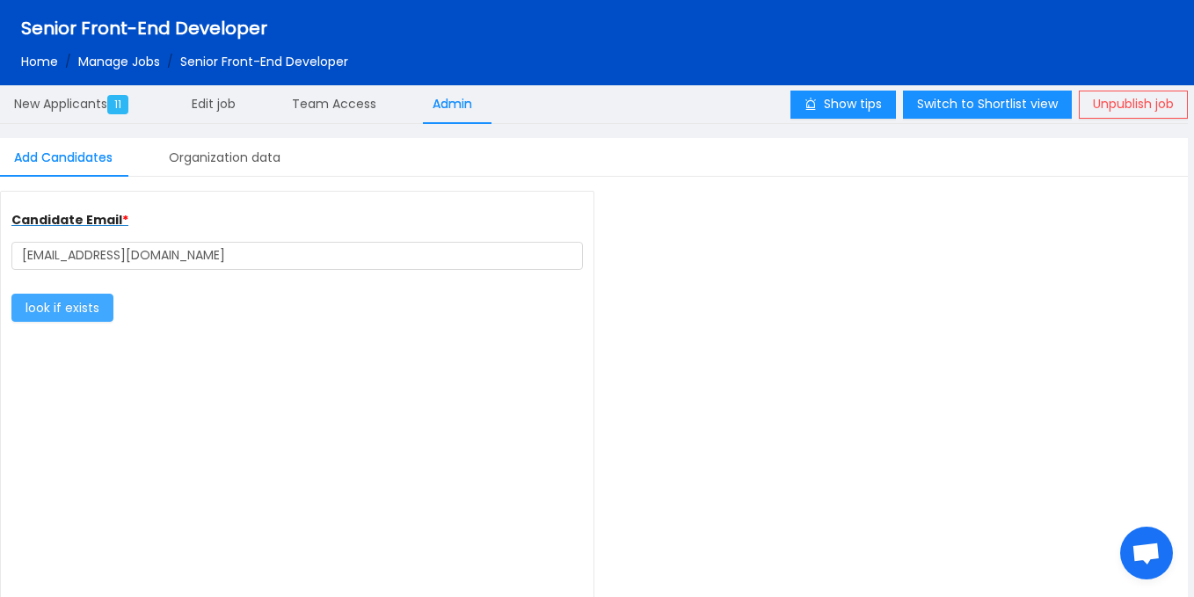
click at [66, 320] on button "look if exists" at bounding box center [62, 308] width 102 height 28
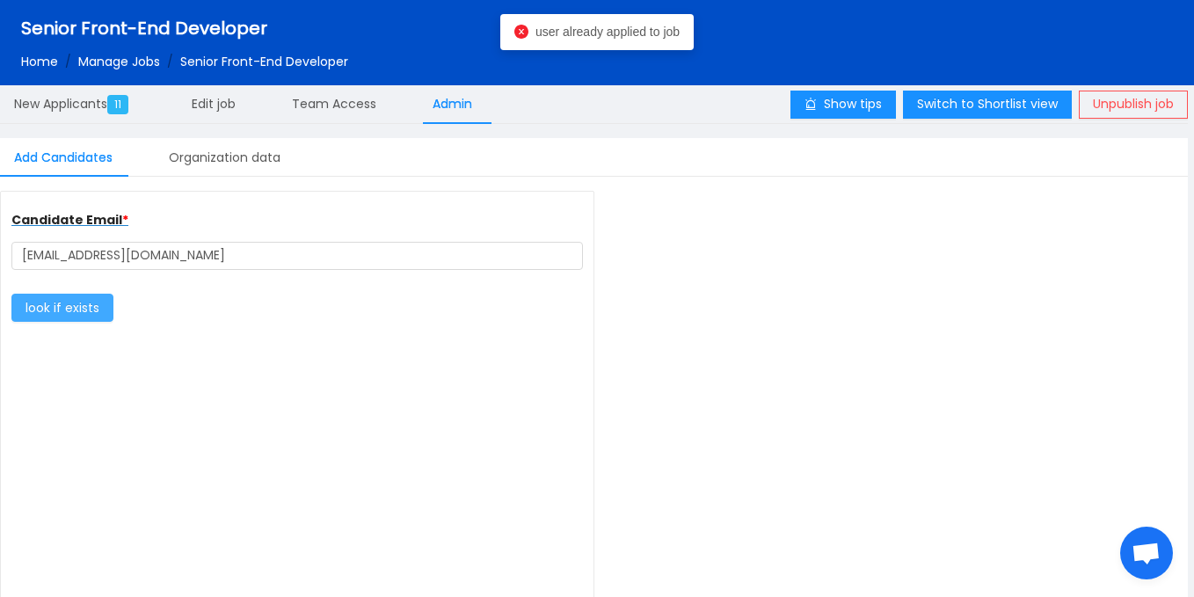
click at [76, 309] on button "look if exists" at bounding box center [62, 308] width 102 height 28
click at [91, 103] on span "New Applicants 11" at bounding box center [74, 104] width 121 height 18
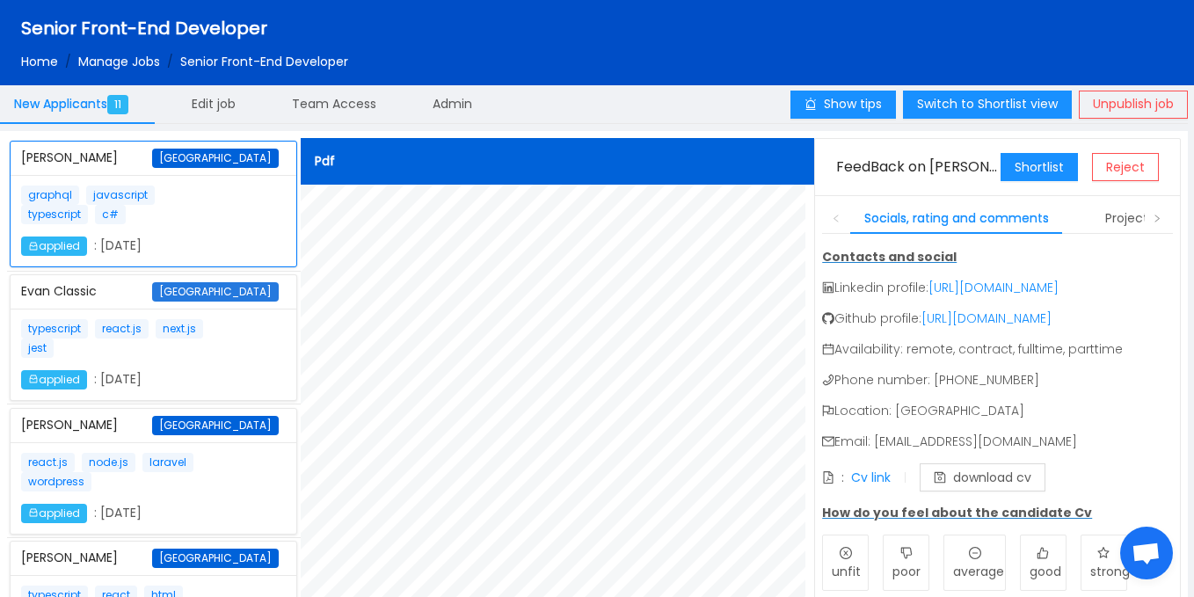
click at [225, 300] on span "[GEOGRAPHIC_DATA]" at bounding box center [215, 291] width 127 height 19
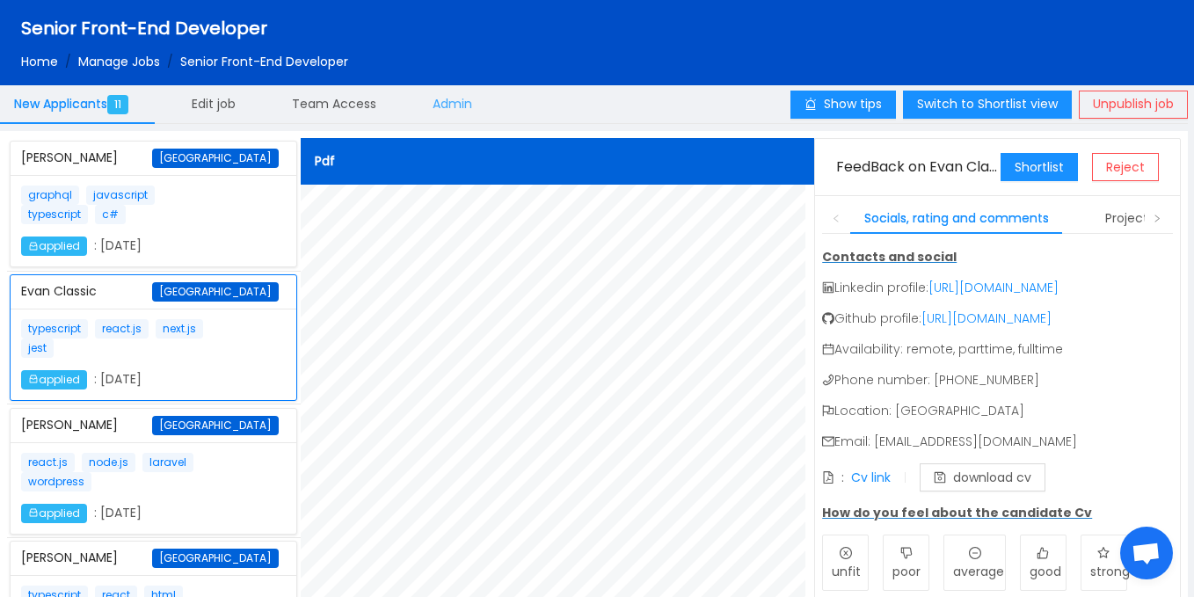
click at [462, 105] on span "Admin" at bounding box center [453, 104] width 40 height 18
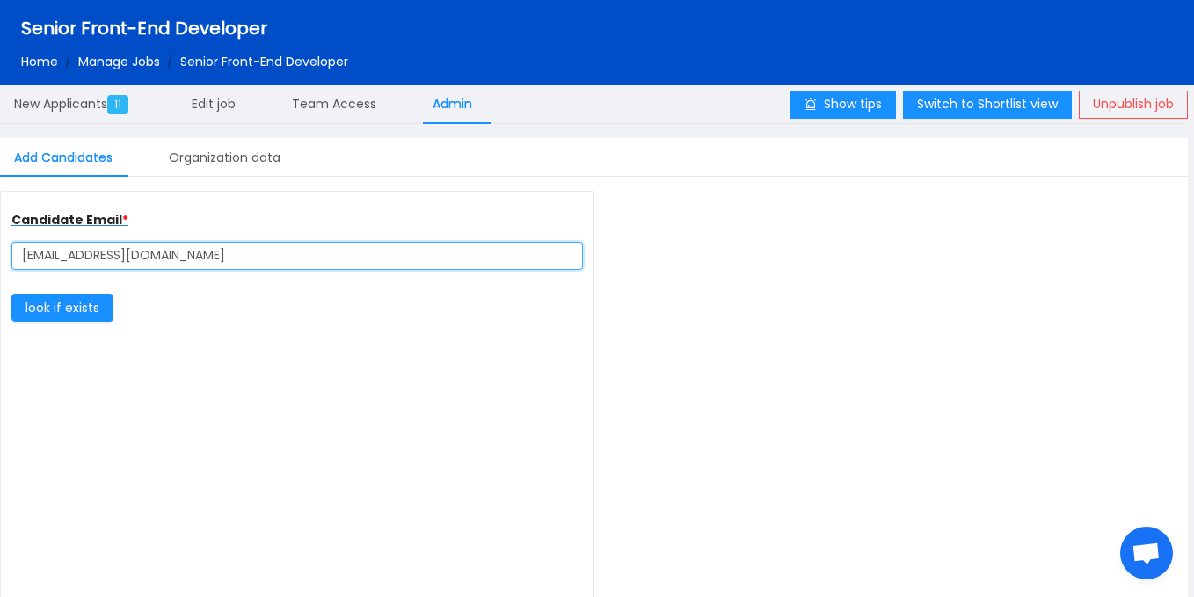
drag, startPoint x: 173, startPoint y: 259, endPoint x: 0, endPoint y: 258, distance: 173.2
click at [0, 258] on div "Candidate Email * uvclassic@gmail.com look if exists" at bounding box center [297, 414] width 594 height 447
paste input "Lntori99"
type input "Lntori99@gmail.com"
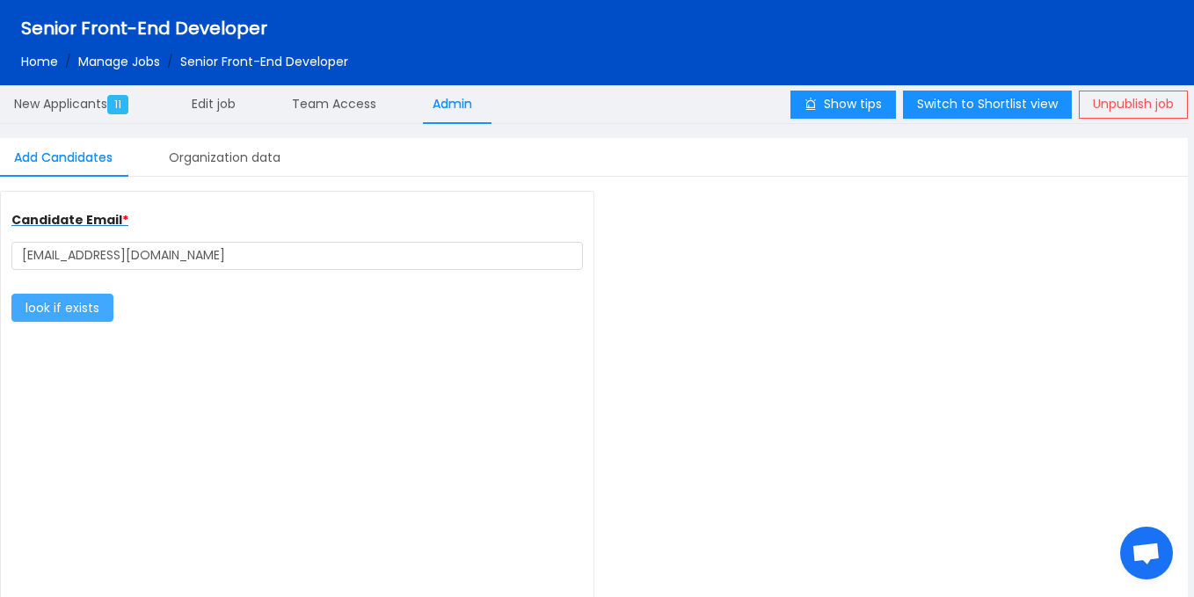
click at [81, 301] on button "look if exists" at bounding box center [62, 308] width 102 height 28
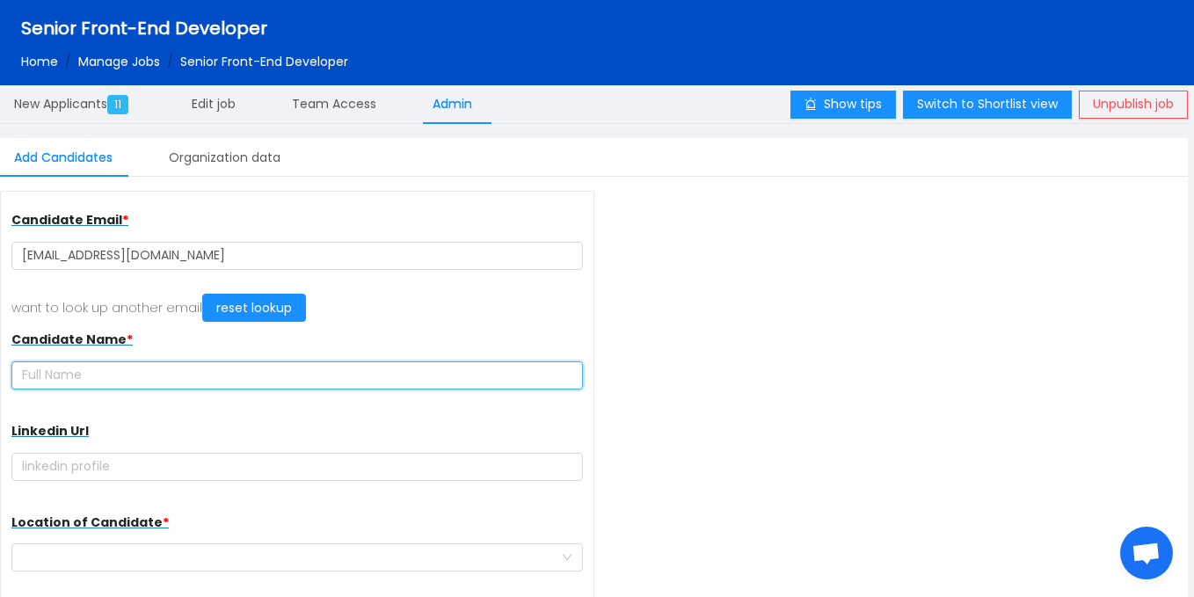
click at [249, 385] on input "text" at bounding box center [296, 375] width 571 height 28
paste input "LARRY NTORI"
type input "LARRY NTORI"
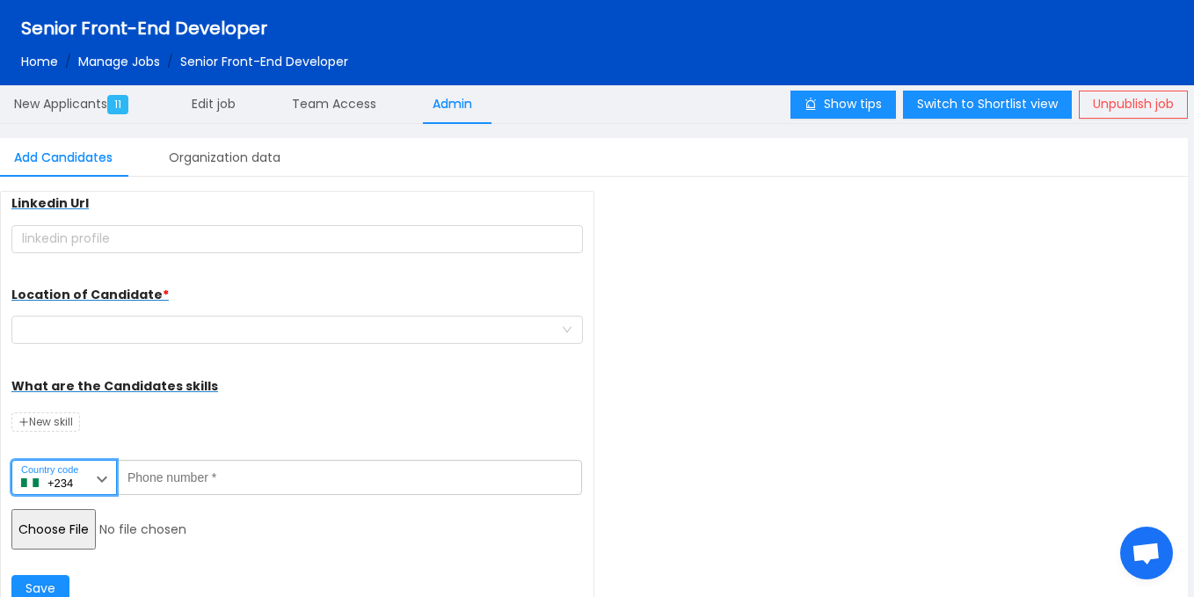
click at [57, 478] on input "+234" at bounding box center [63, 477] width 105 height 35
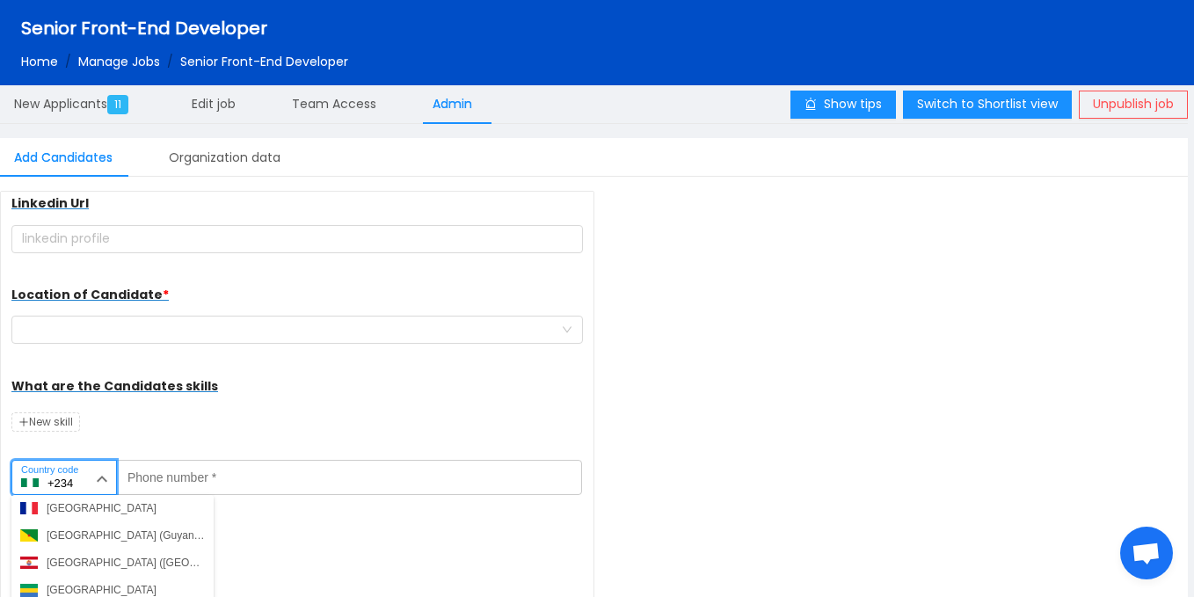
scroll to position [2098, 0]
click at [57, 582] on div "Ghana (Gaana)" at bounding box center [83, 590] width 73 height 16
type input "+233"
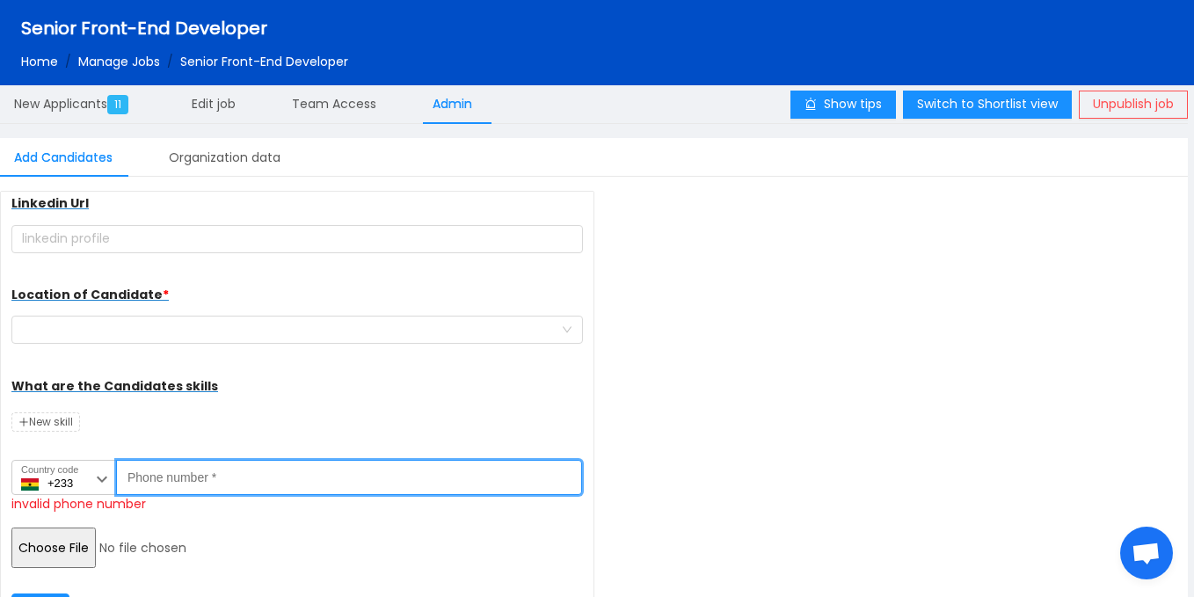
paste input "240257669"
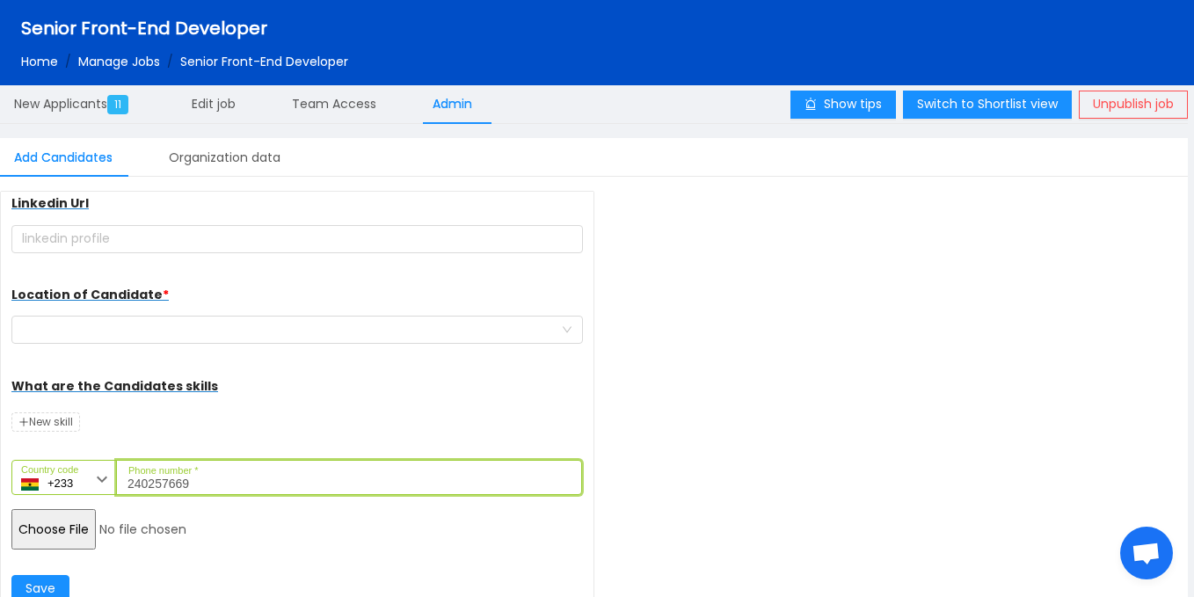
type input "240257669"
click at [51, 531] on input "file" at bounding box center [145, 529] width 269 height 40
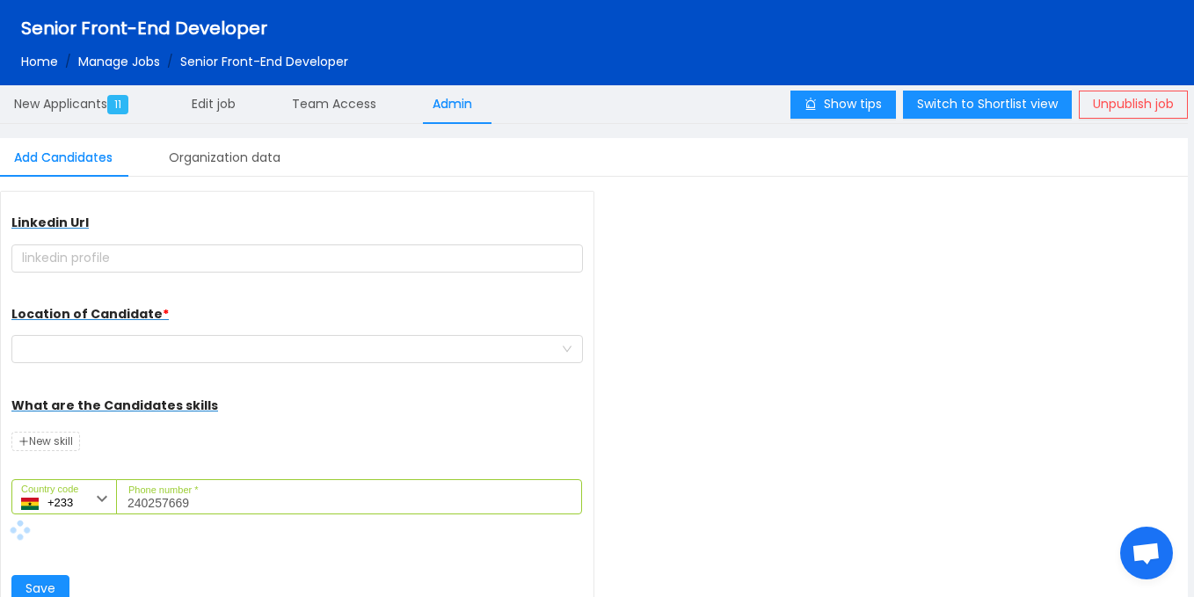
scroll to position [208, 0]
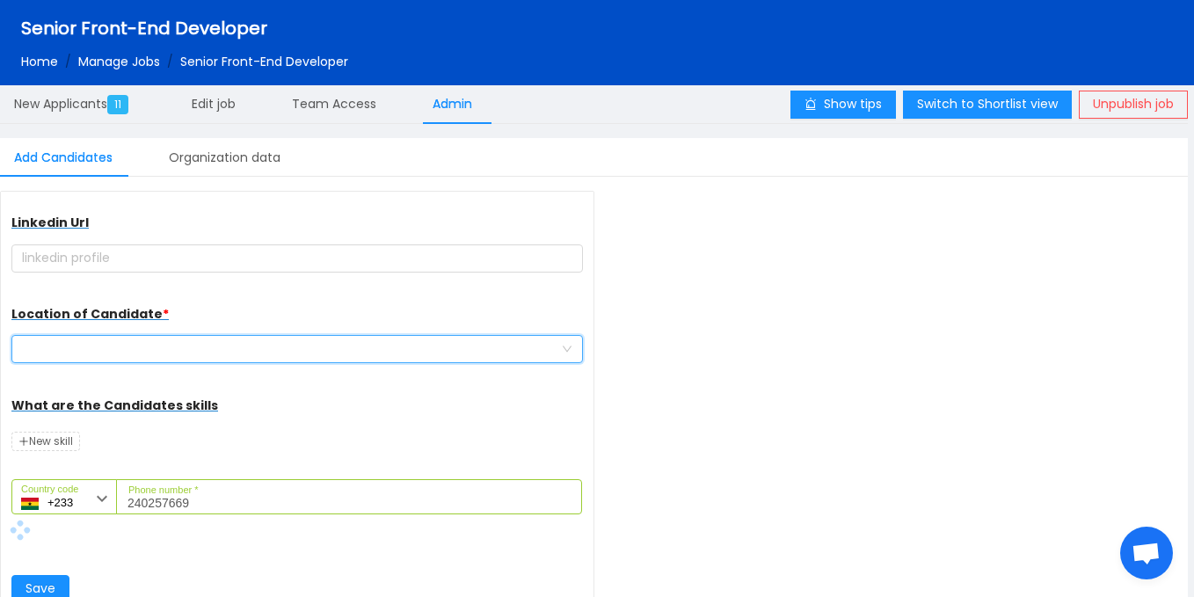
click at [182, 353] on div at bounding box center [291, 349] width 539 height 26
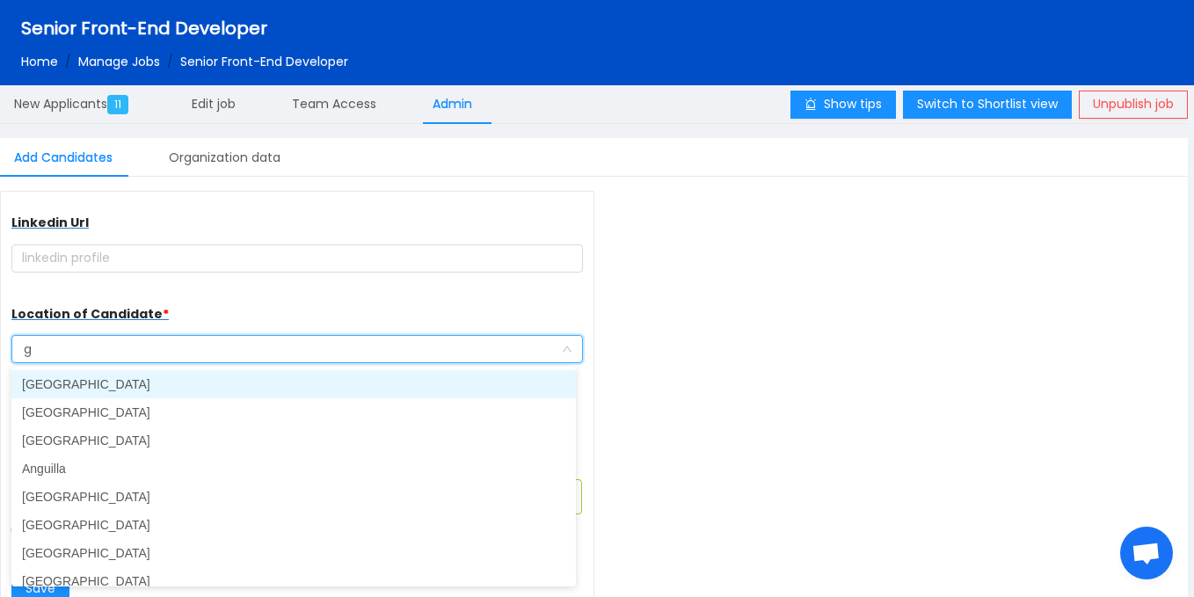
type input "gh"
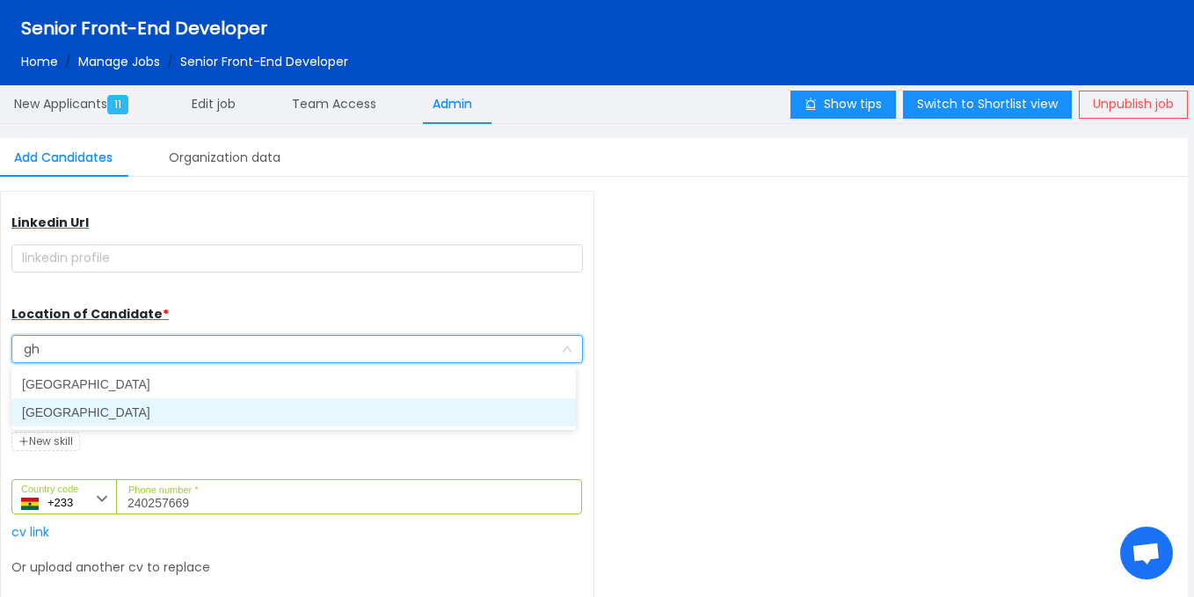
click at [132, 408] on li "[GEOGRAPHIC_DATA]" at bounding box center [293, 412] width 564 height 28
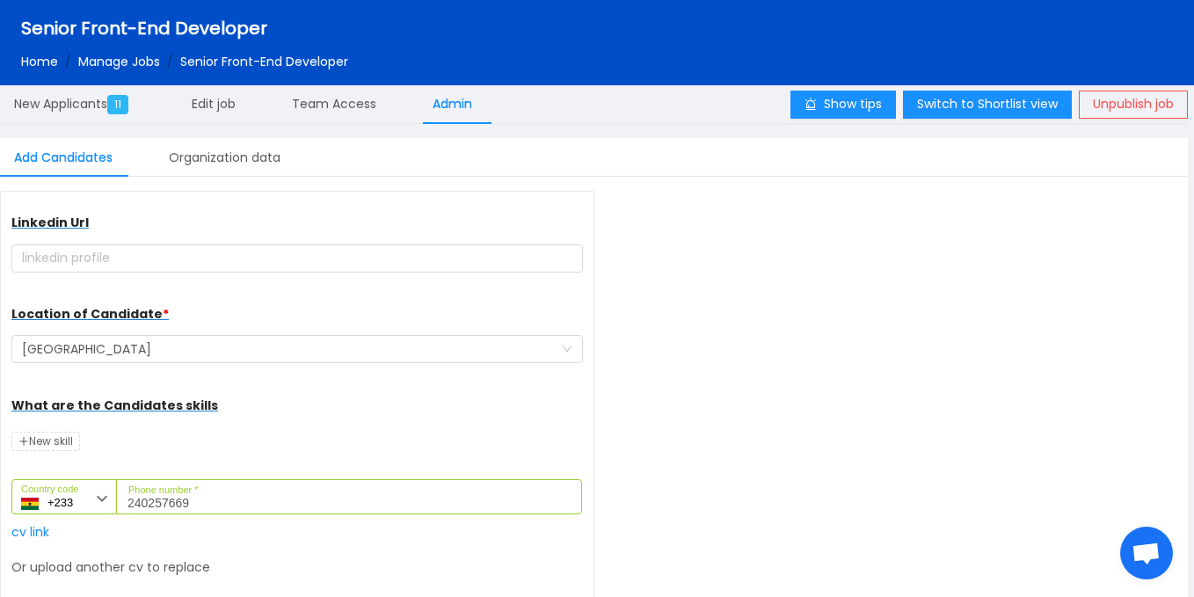
scroll to position [310, 0]
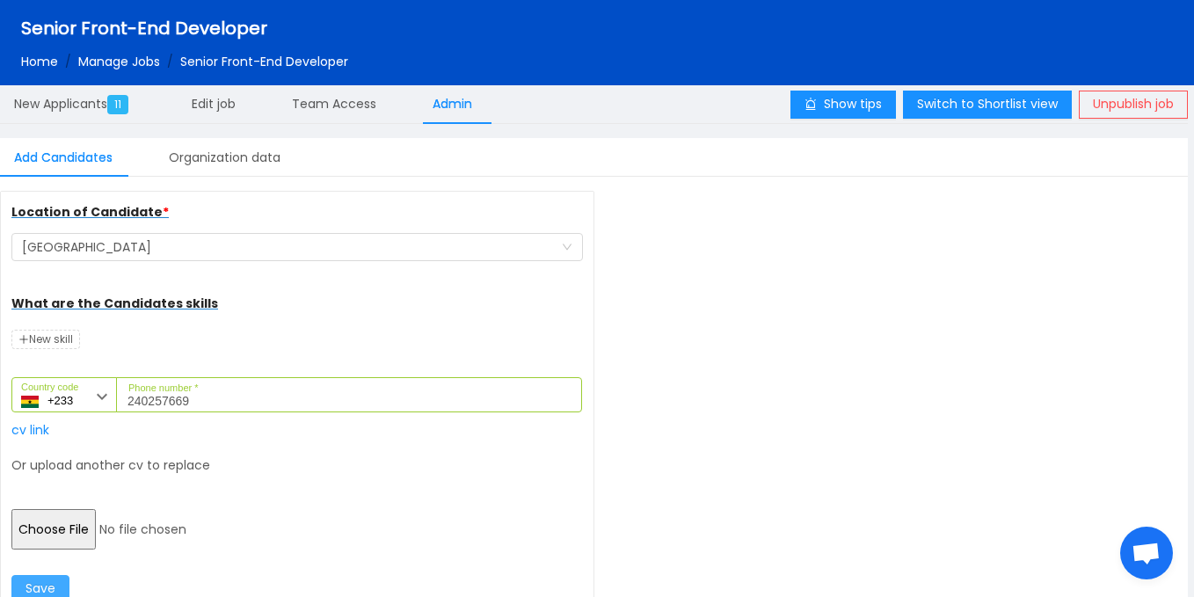
click at [51, 582] on button "Save" at bounding box center [40, 589] width 58 height 28
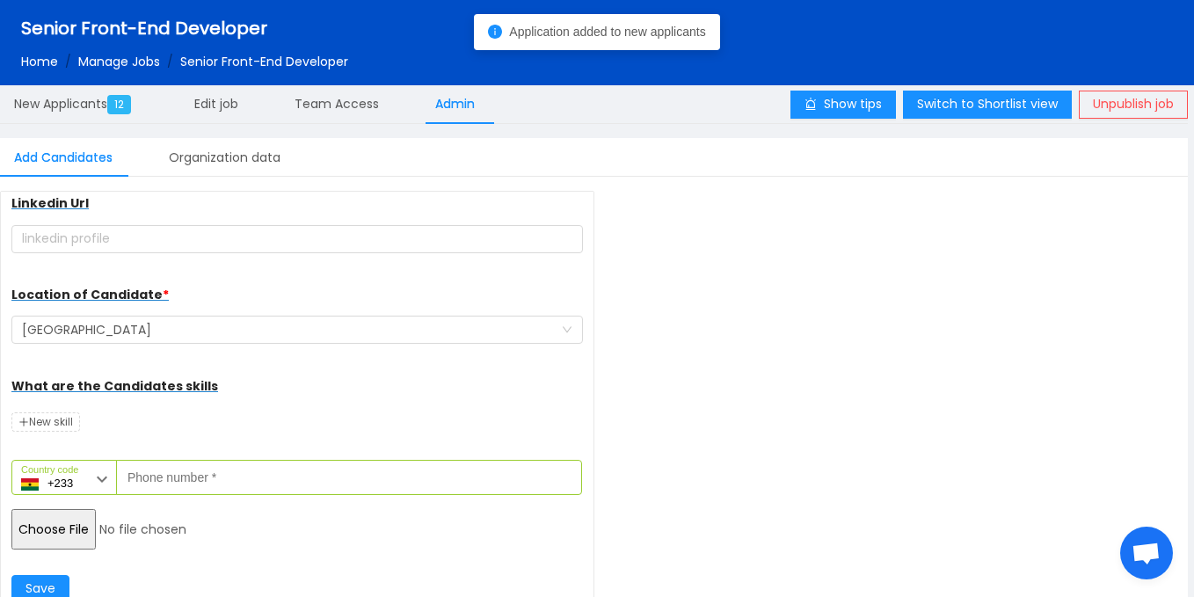
scroll to position [228, 0]
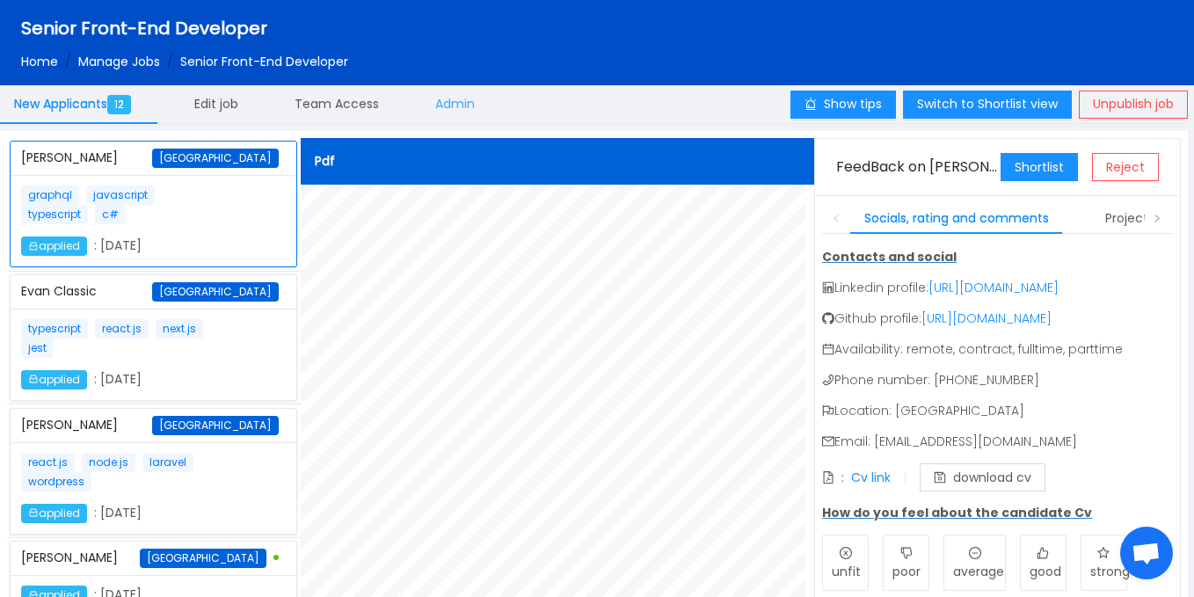
click at [481, 105] on div "Admin" at bounding box center [455, 104] width 68 height 40
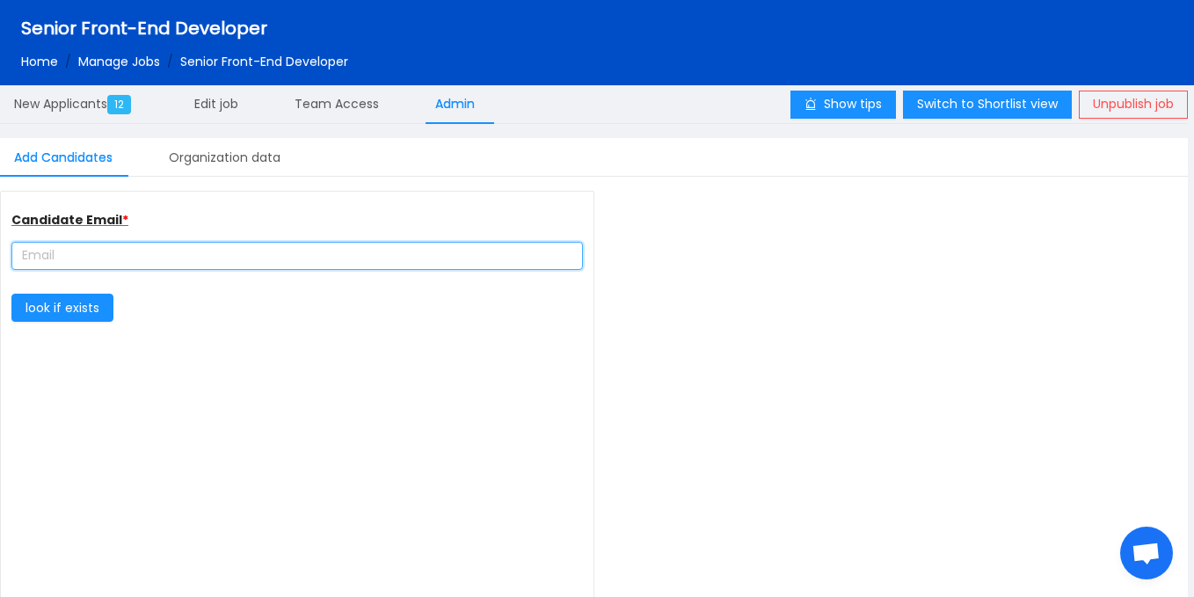
click at [110, 257] on input "text" at bounding box center [296, 256] width 571 height 28
type input "complete farmer"
type input "[URL][DOMAIN_NAME]"
paste input "[EMAIL_ADDRESS][DOMAIN_NAME]"
type input "[EMAIL_ADDRESS][DOMAIN_NAME]"
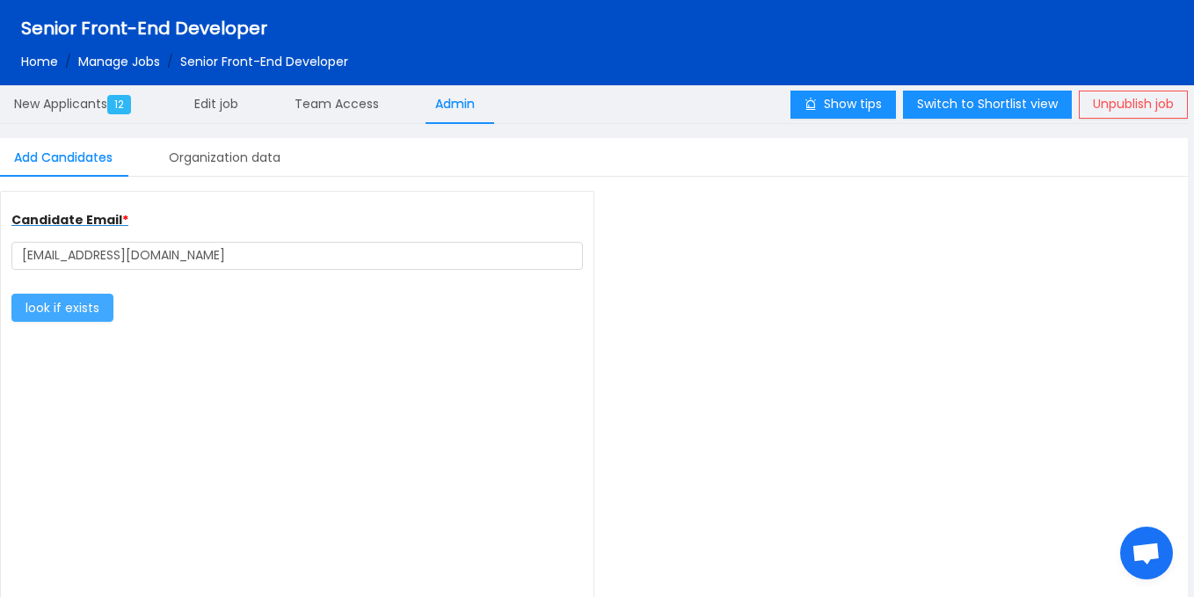
click at [87, 306] on button "look if exists" at bounding box center [62, 308] width 102 height 28
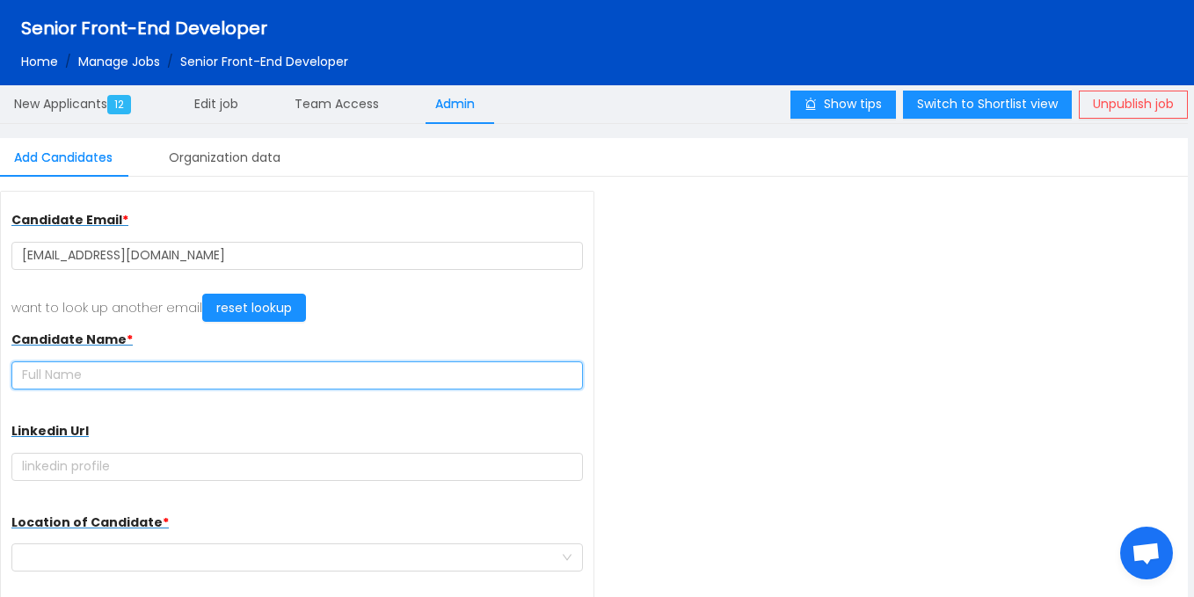
click at [177, 384] on input "text" at bounding box center [296, 375] width 571 height 28
paste input "PEH ATTAJOSEPH"
type input "PEH ATTAJOSEPH"
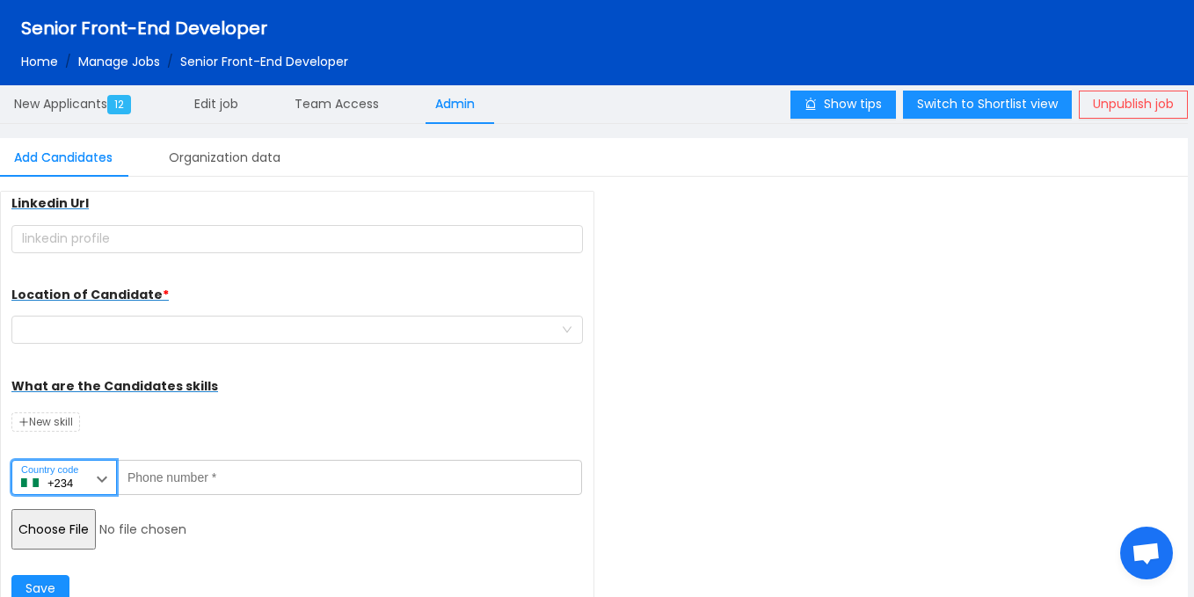
click at [72, 479] on input "+234" at bounding box center [63, 477] width 105 height 35
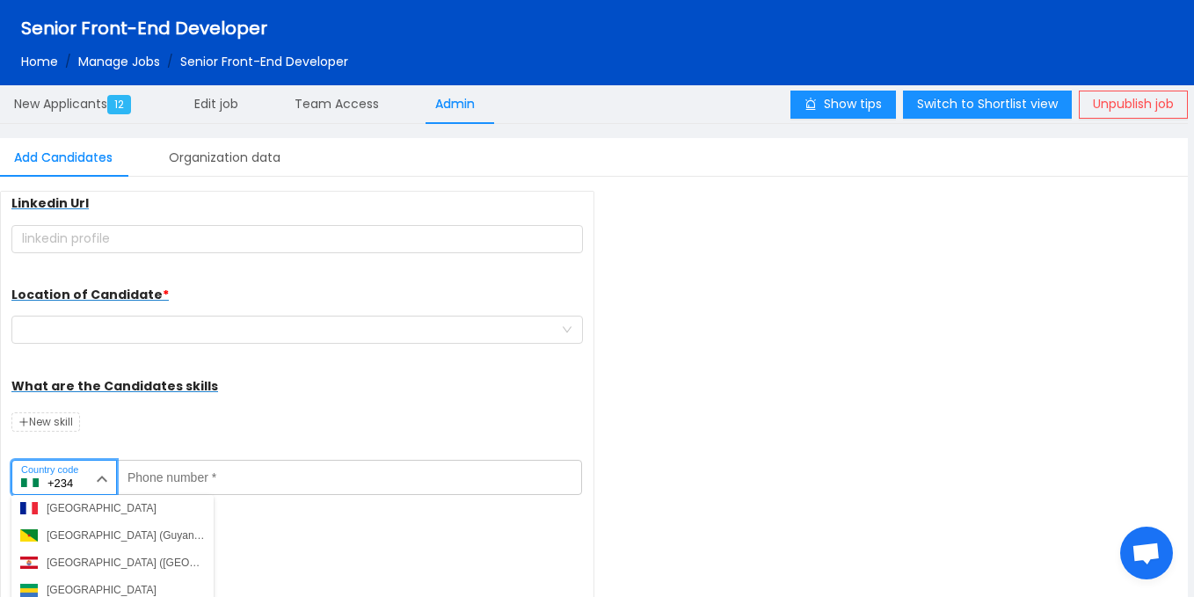
scroll to position [2098, 0]
click at [79, 588] on div "Ghana (Gaana)" at bounding box center [83, 590] width 73 height 16
type input "+233"
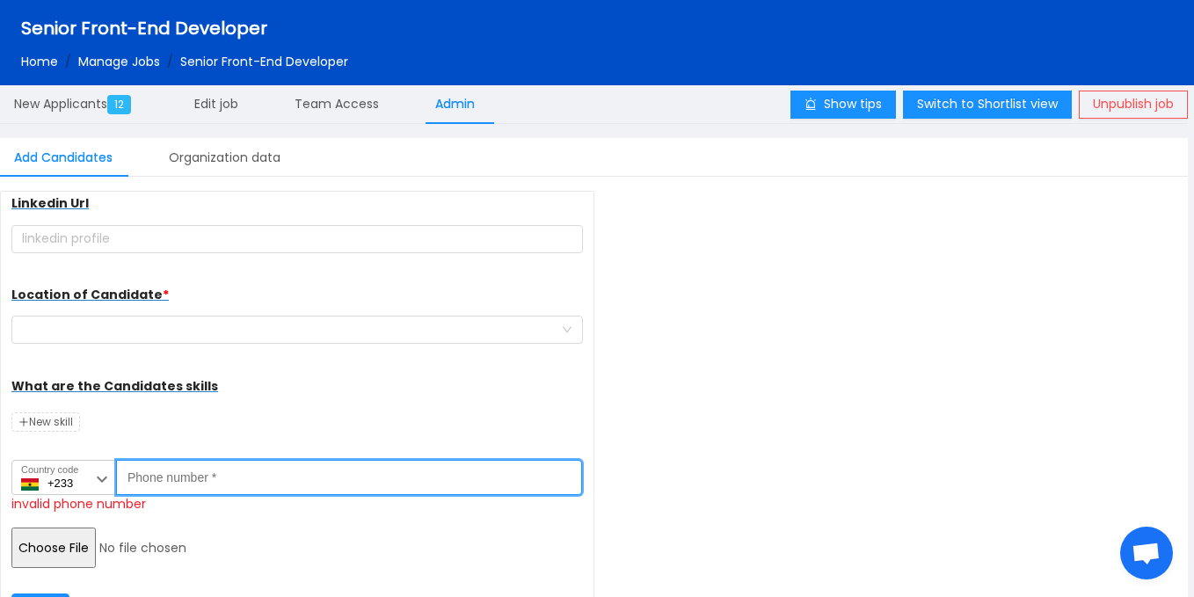
paste input "596188679"
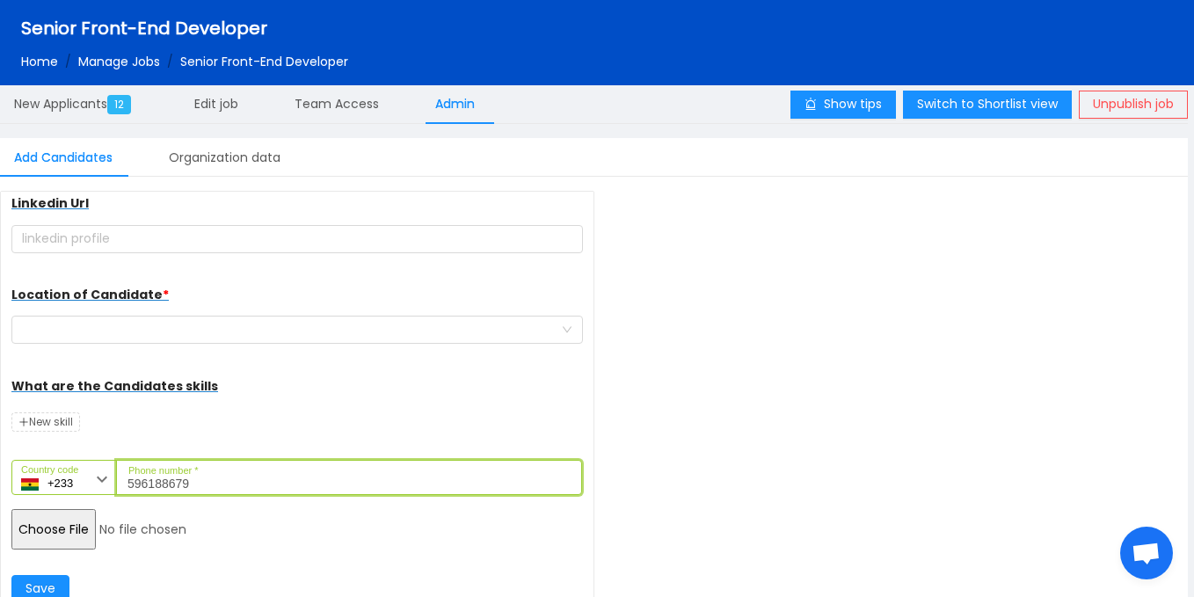
type input "596188679"
click at [61, 530] on input "file" at bounding box center [145, 529] width 269 height 40
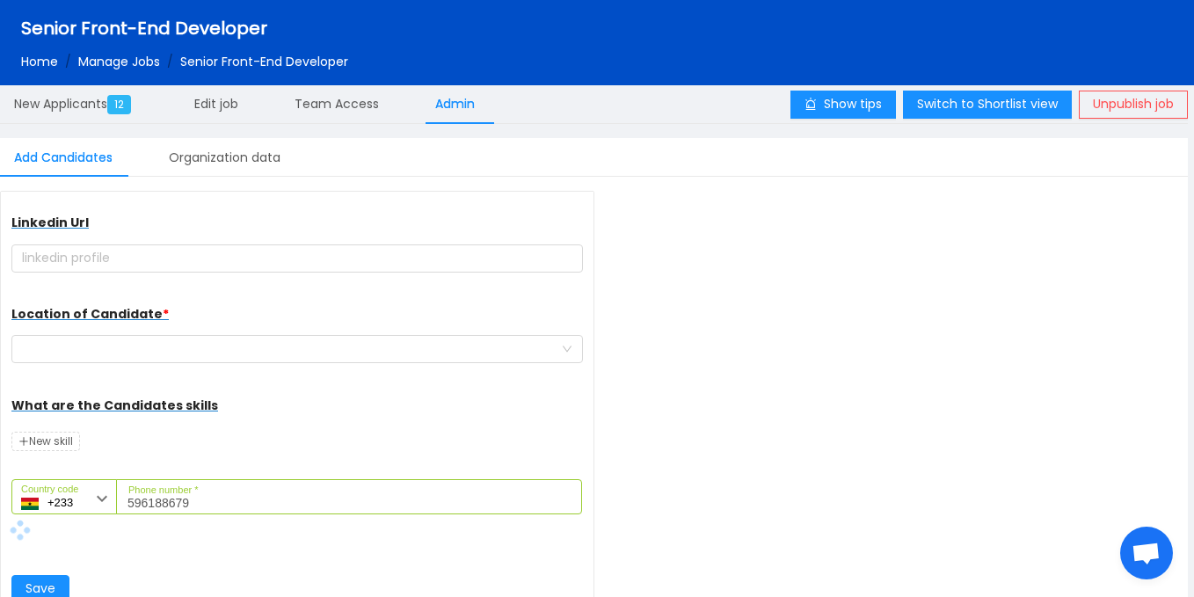
scroll to position [208, 0]
click at [245, 338] on div at bounding box center [291, 349] width 539 height 26
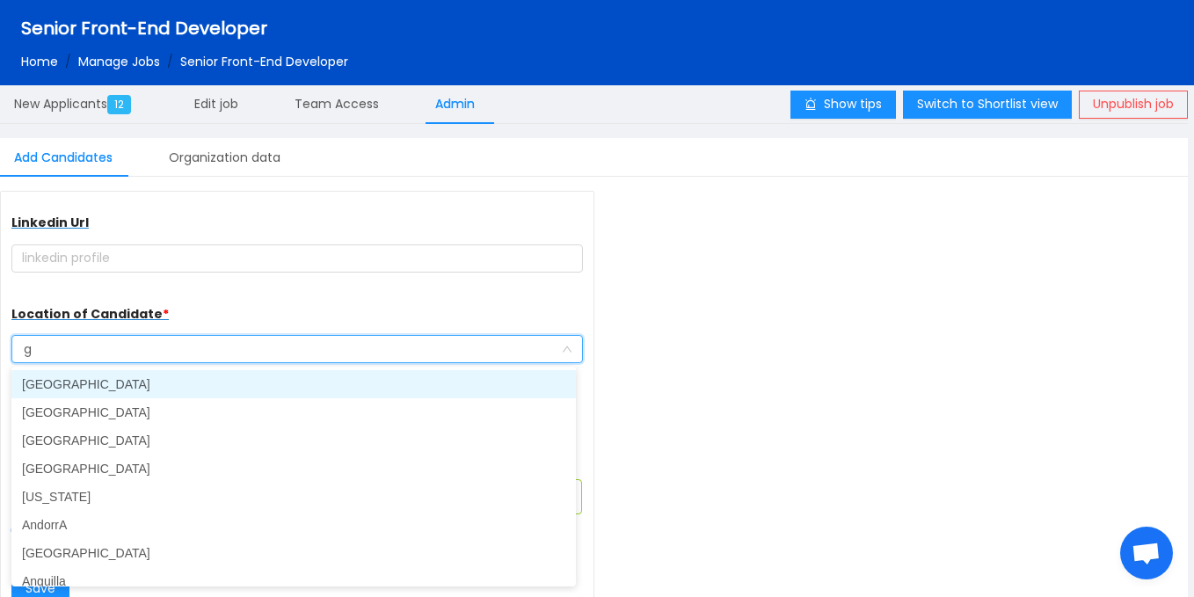
type input "gh"
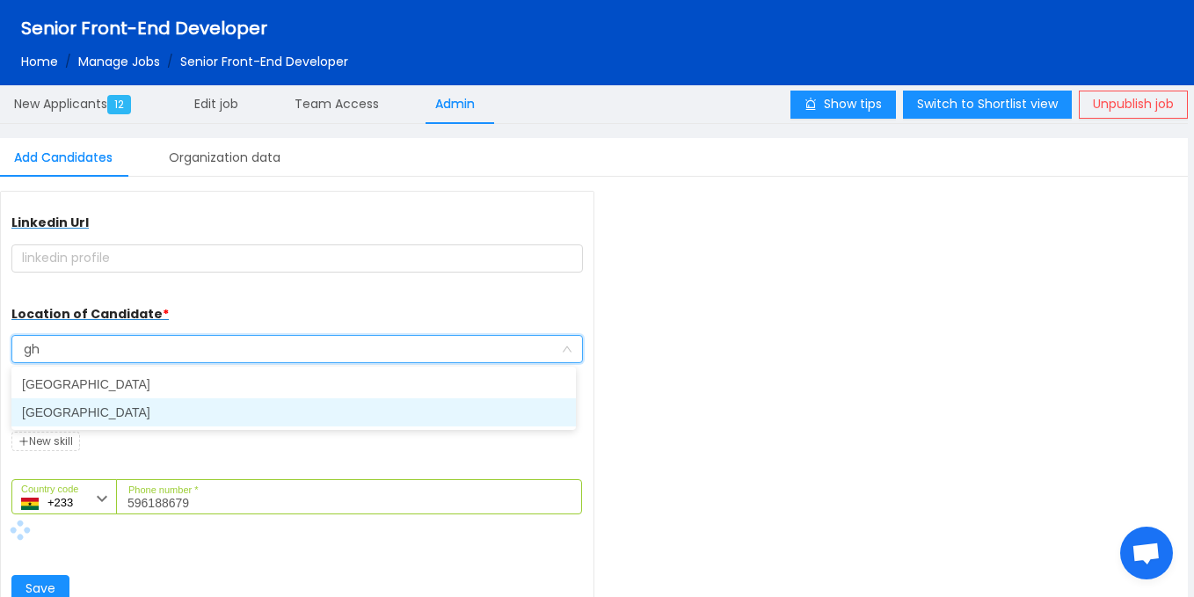
click at [143, 418] on li "Ghana" at bounding box center [293, 412] width 564 height 28
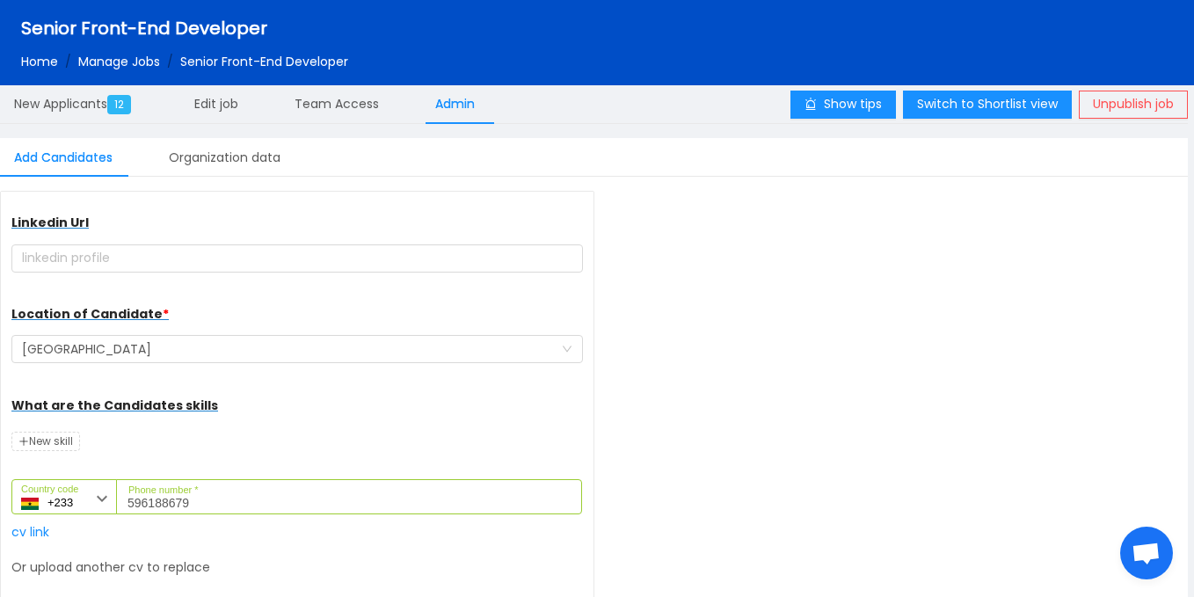
scroll to position [310, 0]
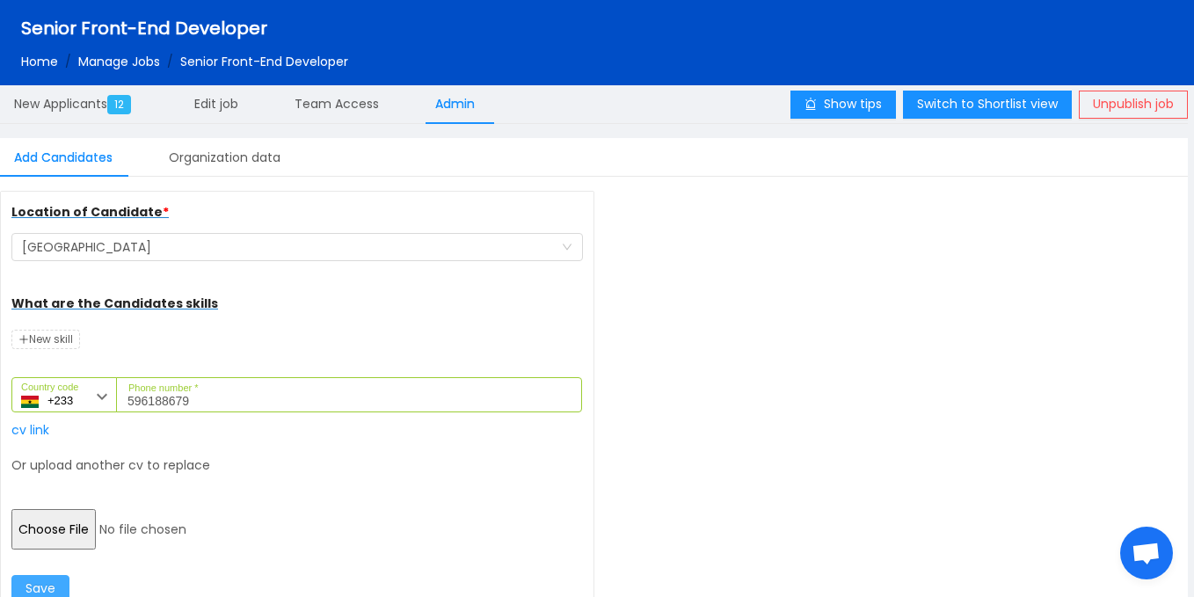
click at [40, 593] on button "Save" at bounding box center [40, 589] width 58 height 28
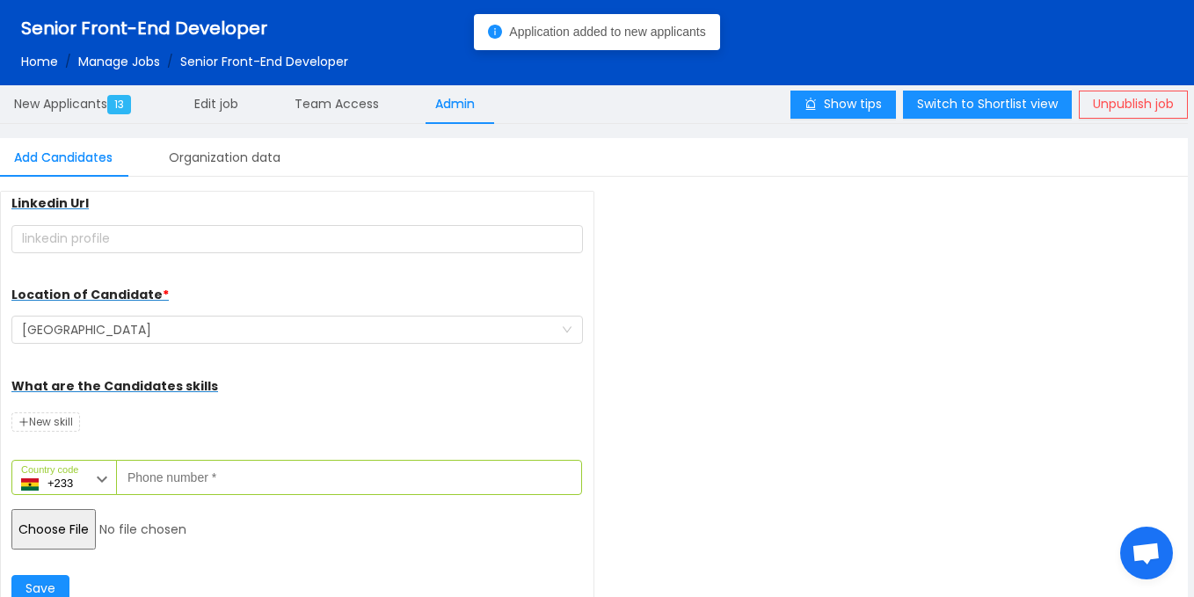
scroll to position [228, 0]
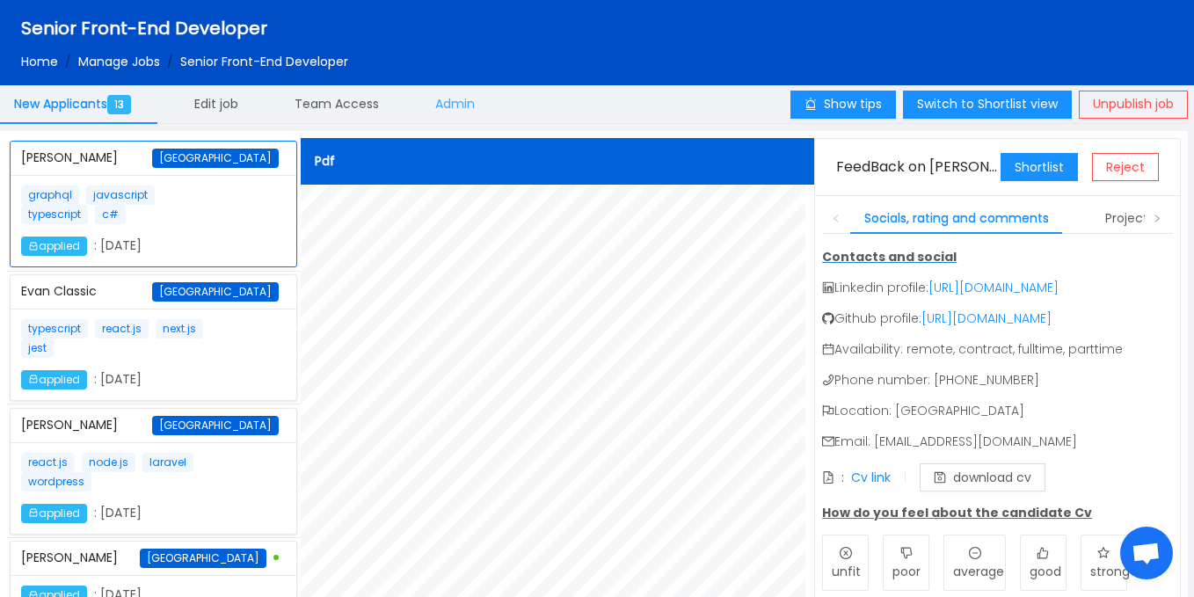
click at [472, 94] on div "Admin" at bounding box center [455, 104] width 68 height 40
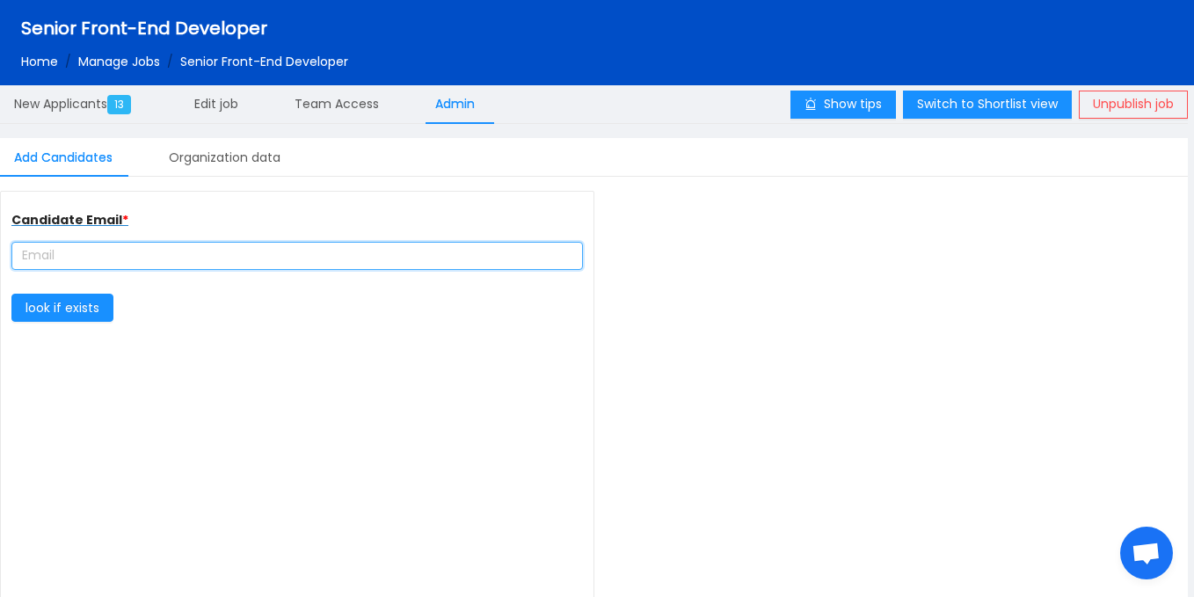
click at [122, 257] on input "text" at bounding box center [296, 256] width 571 height 28
type input "complete farmer"
type input "https://www.completefarmer.com/"
paste input "yaqoubdramani@gmail.com"
type input "yaqoubdramani@gmail.com"
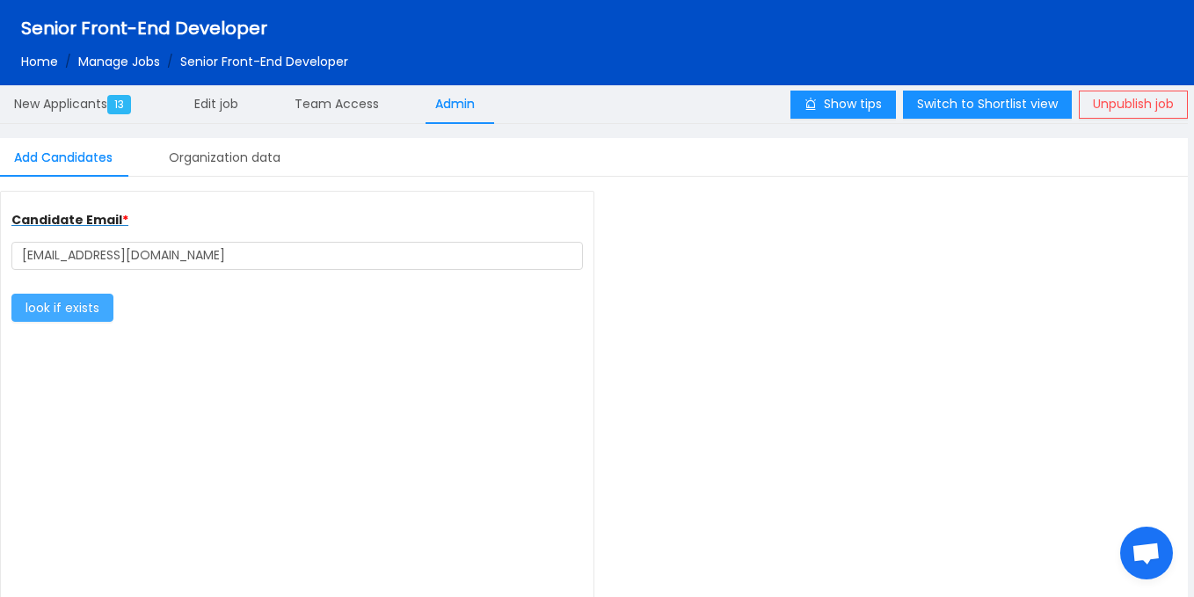
click at [80, 309] on button "look if exists" at bounding box center [62, 308] width 102 height 28
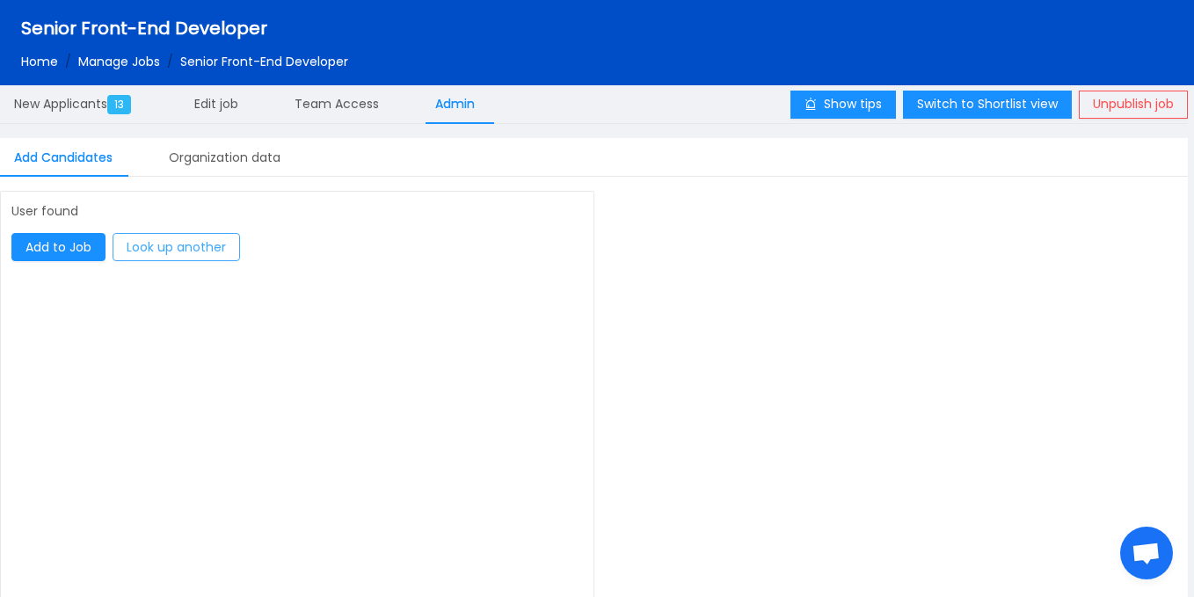
click at [149, 244] on button "Look up another" at bounding box center [176, 247] width 127 height 28
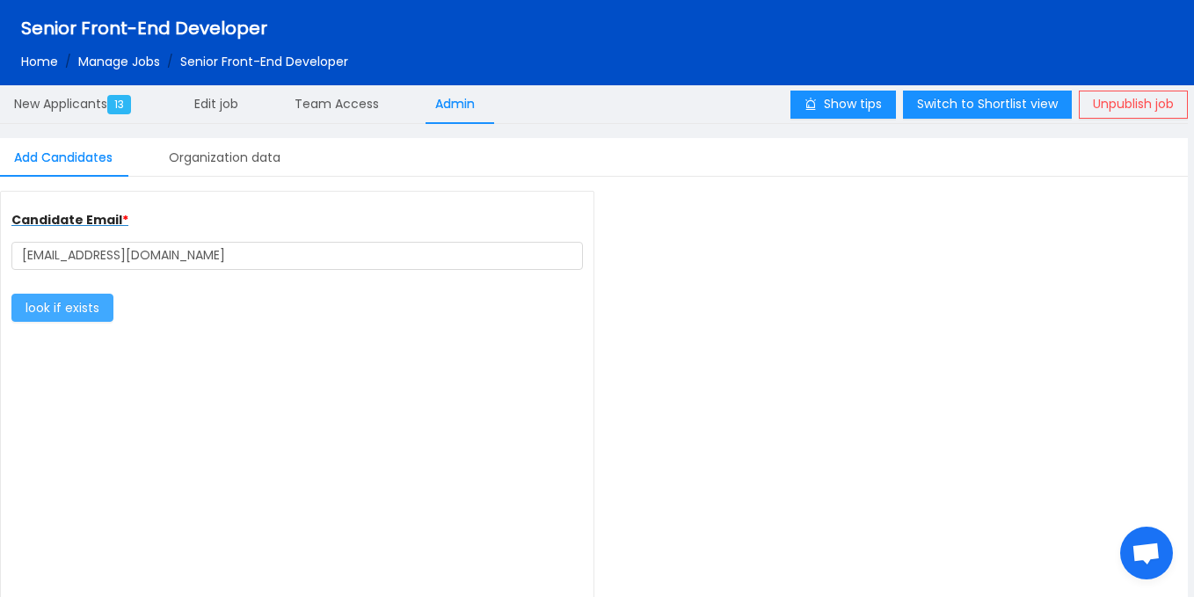
click at [71, 312] on button "look if exists" at bounding box center [62, 308] width 102 height 28
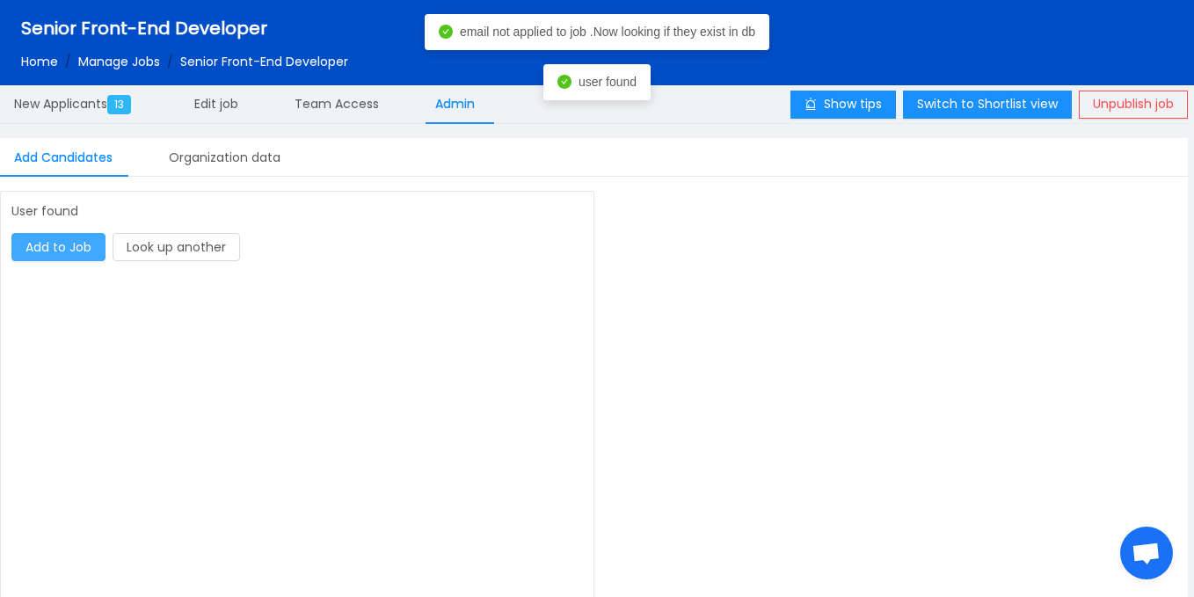
click at [77, 246] on button "Add to Job" at bounding box center [58, 247] width 94 height 28
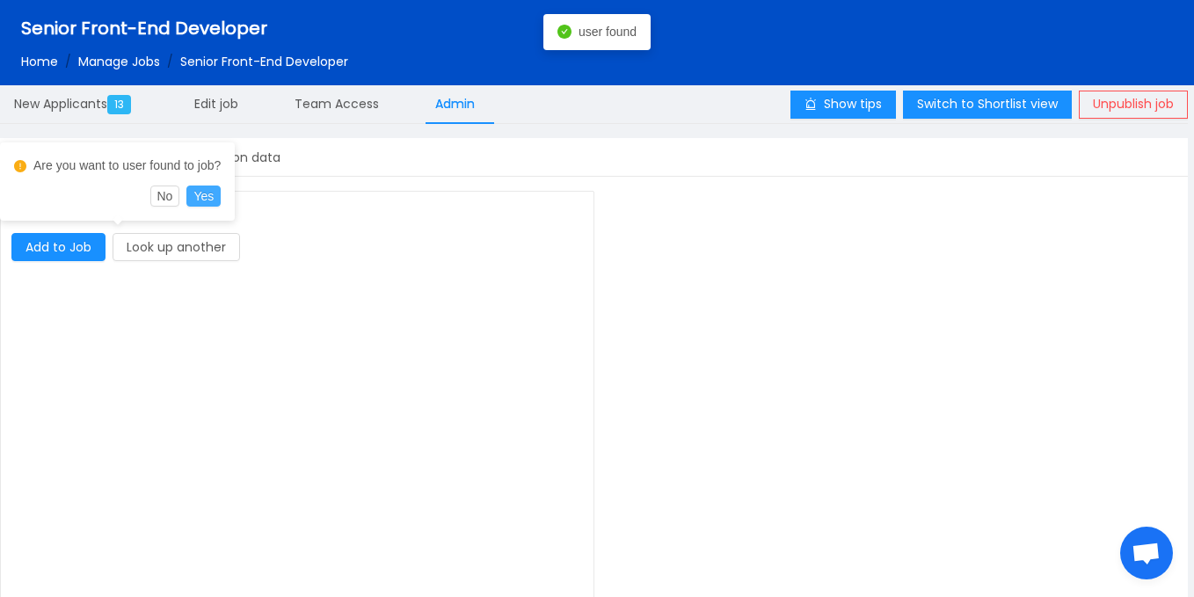
click at [211, 202] on button "Yes" at bounding box center [203, 195] width 34 height 21
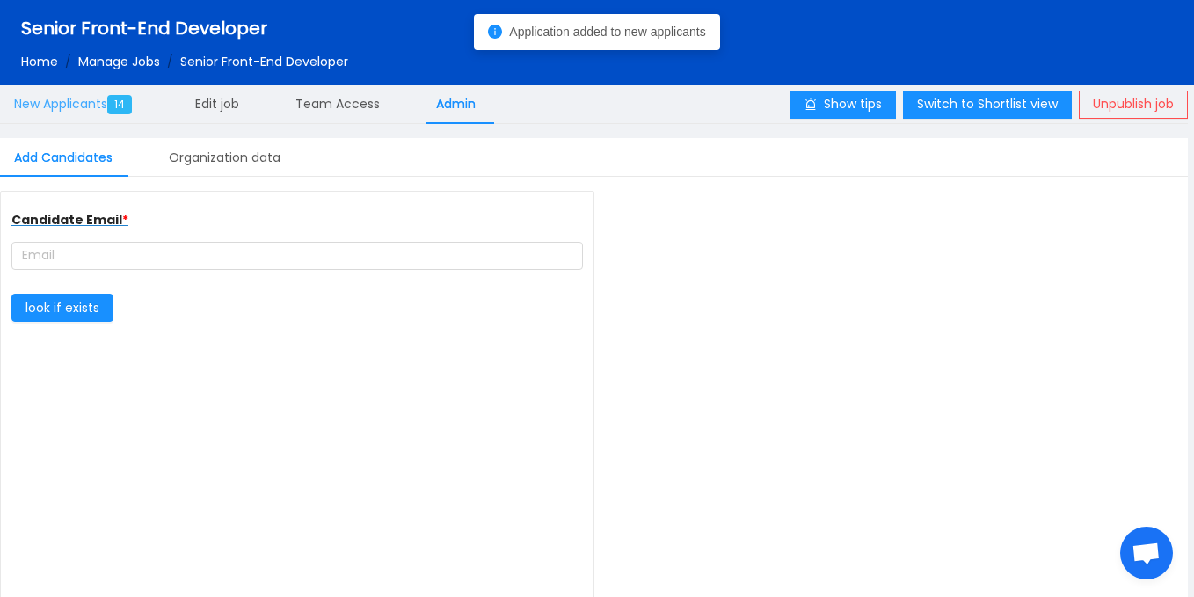
click at [89, 109] on span "New Applicants 14" at bounding box center [76, 104] width 125 height 18
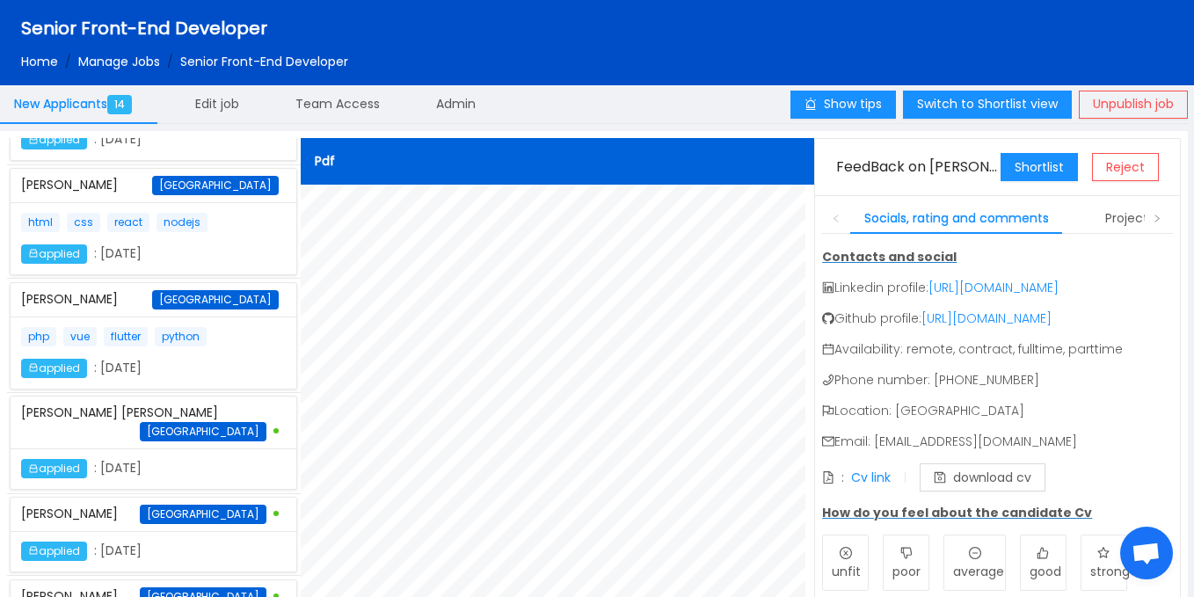
scroll to position [1082, 0]
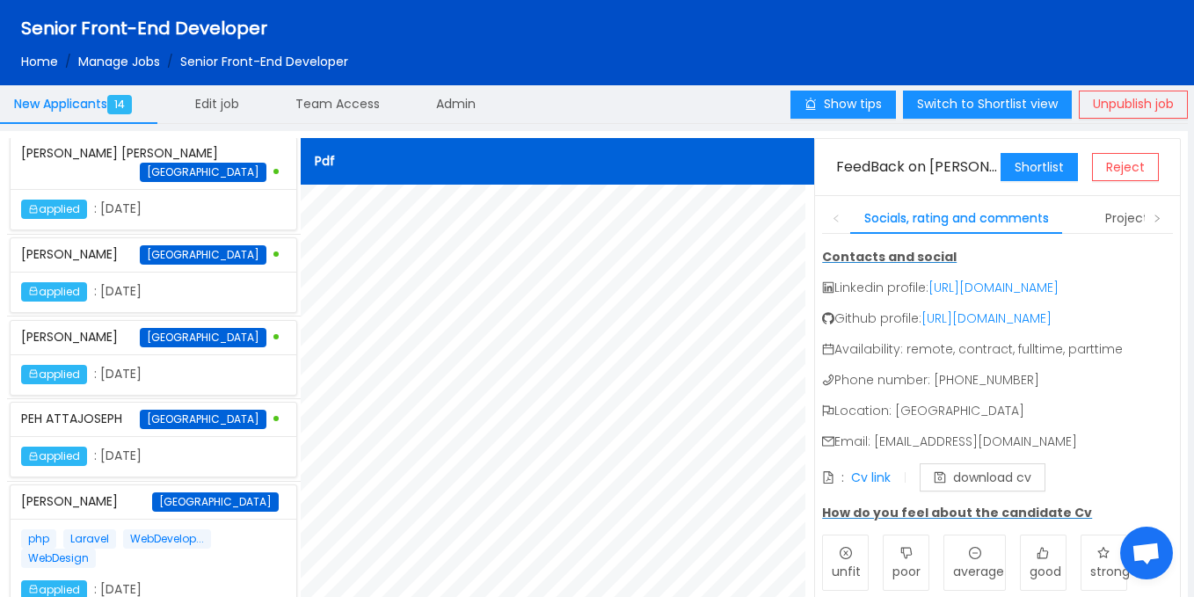
click at [251, 529] on div "php Laravel WebDevelop... WebDesign applied : October 8th 2025" at bounding box center [153, 564] width 265 height 70
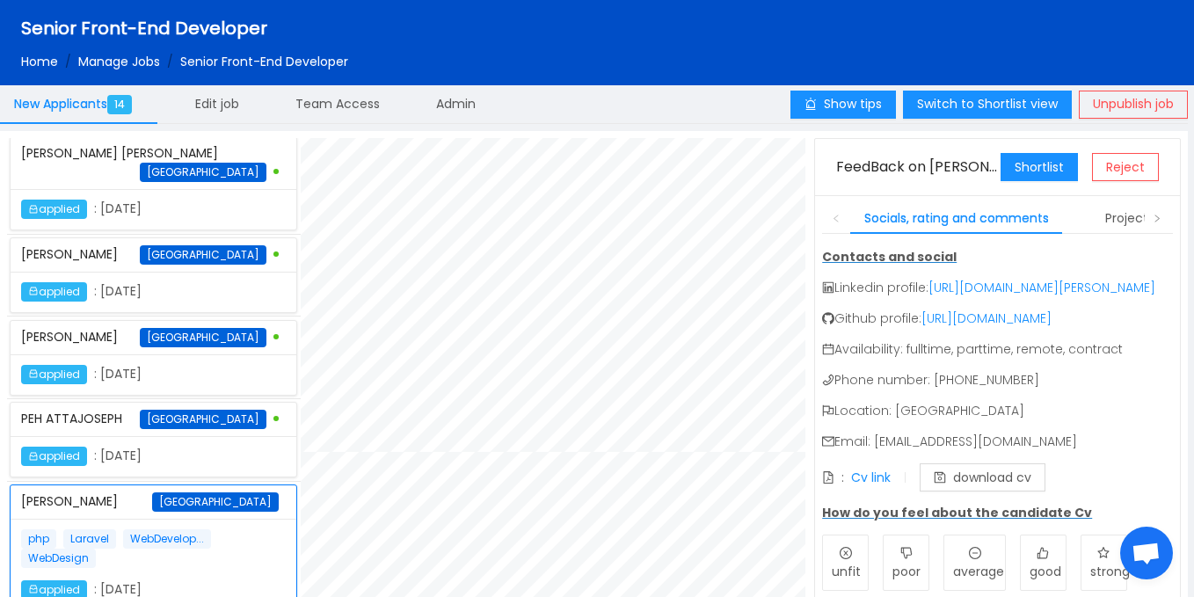
scroll to position [0, 0]
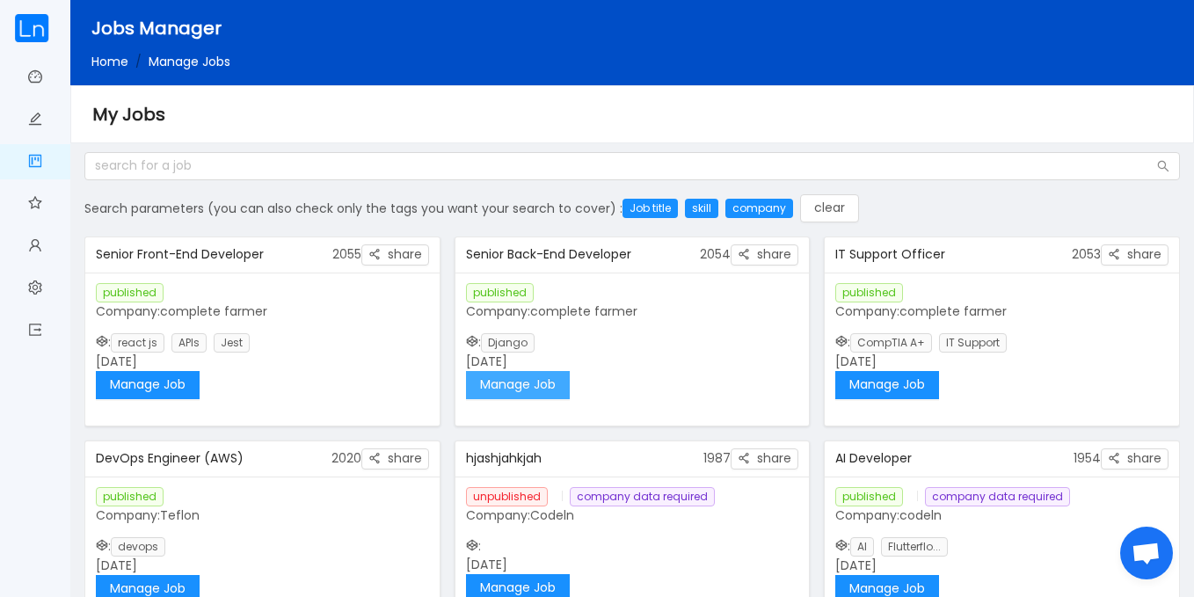
click at [502, 383] on button "Manage Job" at bounding box center [518, 385] width 104 height 28
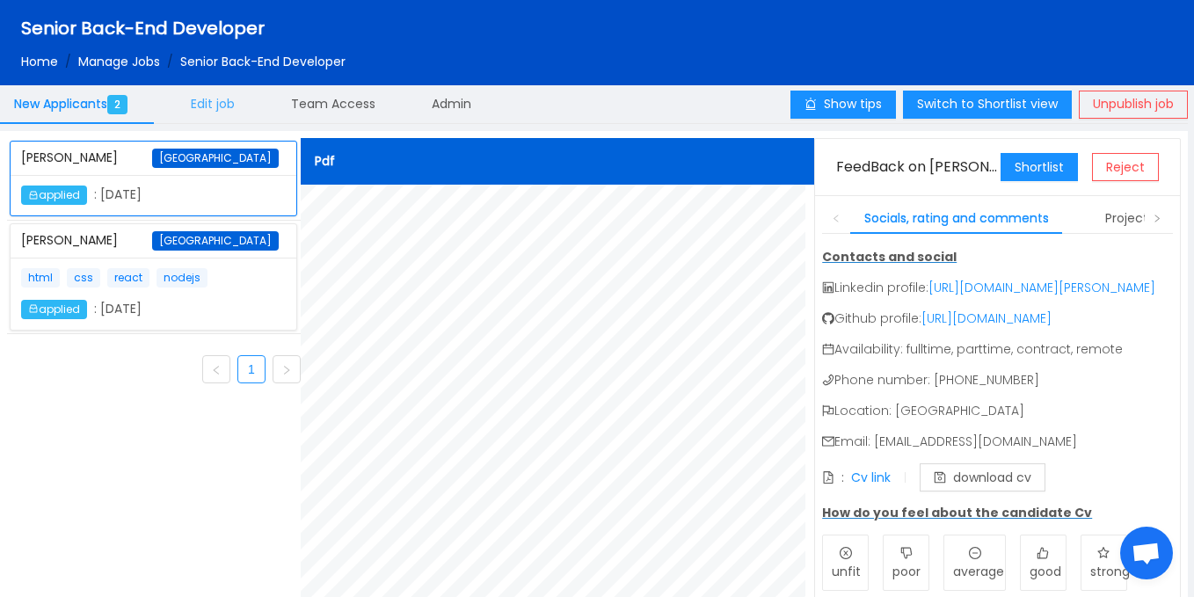
click at [231, 98] on span "Edit job" at bounding box center [213, 104] width 44 height 18
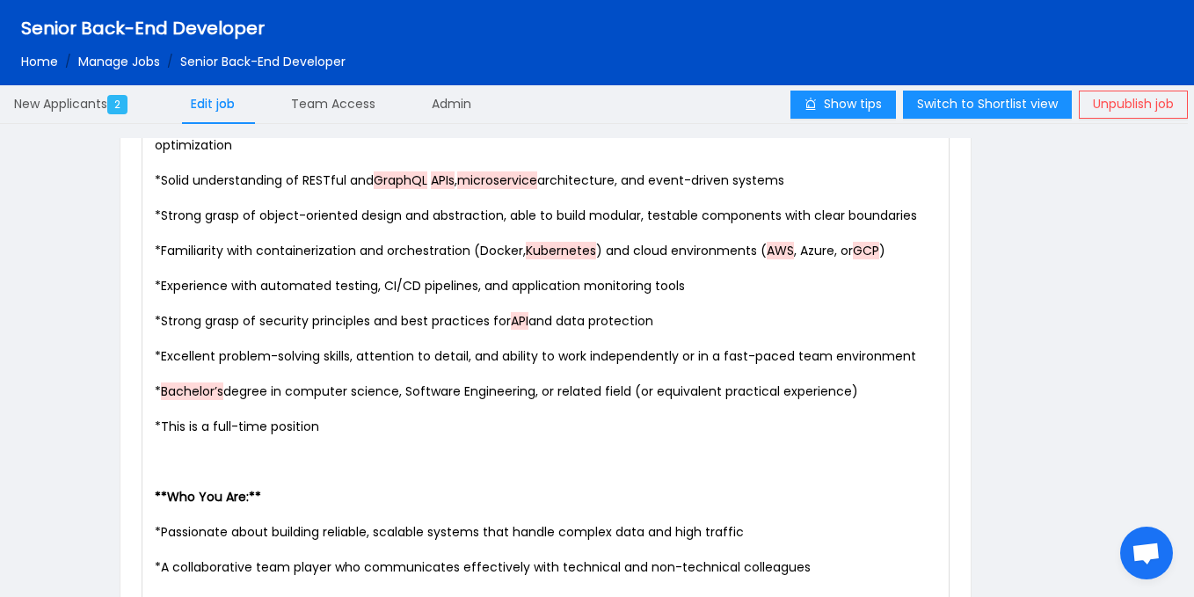
scroll to position [1821, 0]
